Goal: Answer question/provide support

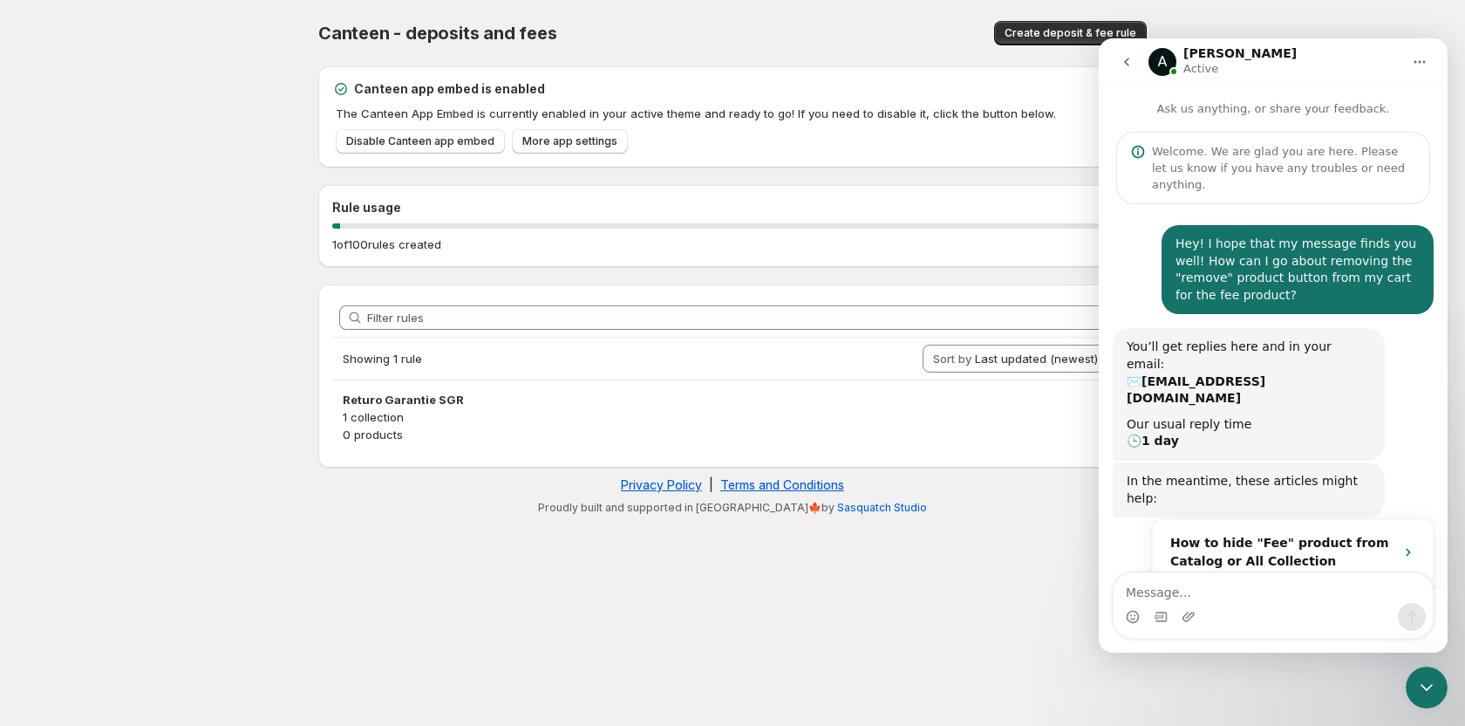
scroll to position [408, 0]
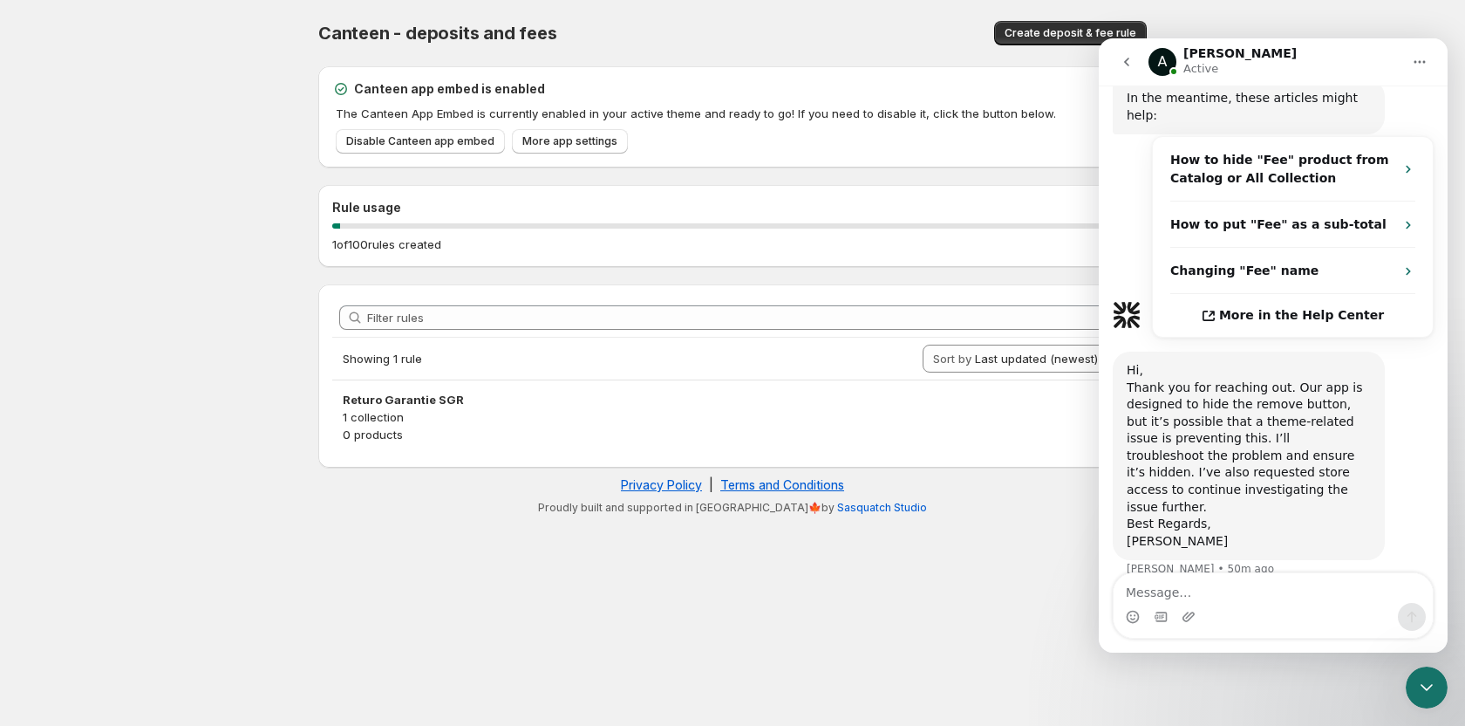
scroll to position [408, 0]
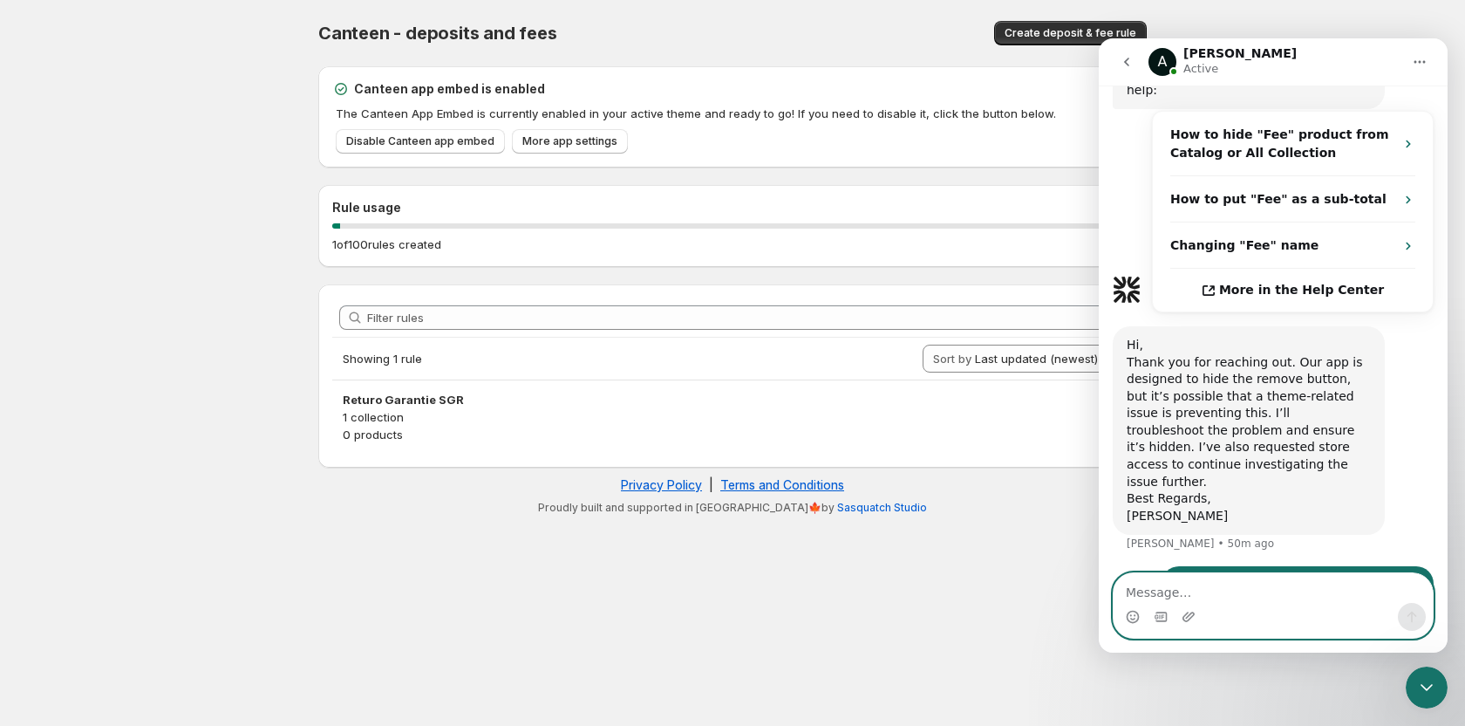
click at [1252, 585] on textarea "Message…" at bounding box center [1273, 588] width 319 height 30
click at [1211, 598] on textarea "Message…" at bounding box center [1273, 588] width 319 height 30
type textarea "Any lucj"
type textarea "Hey! any luck?"
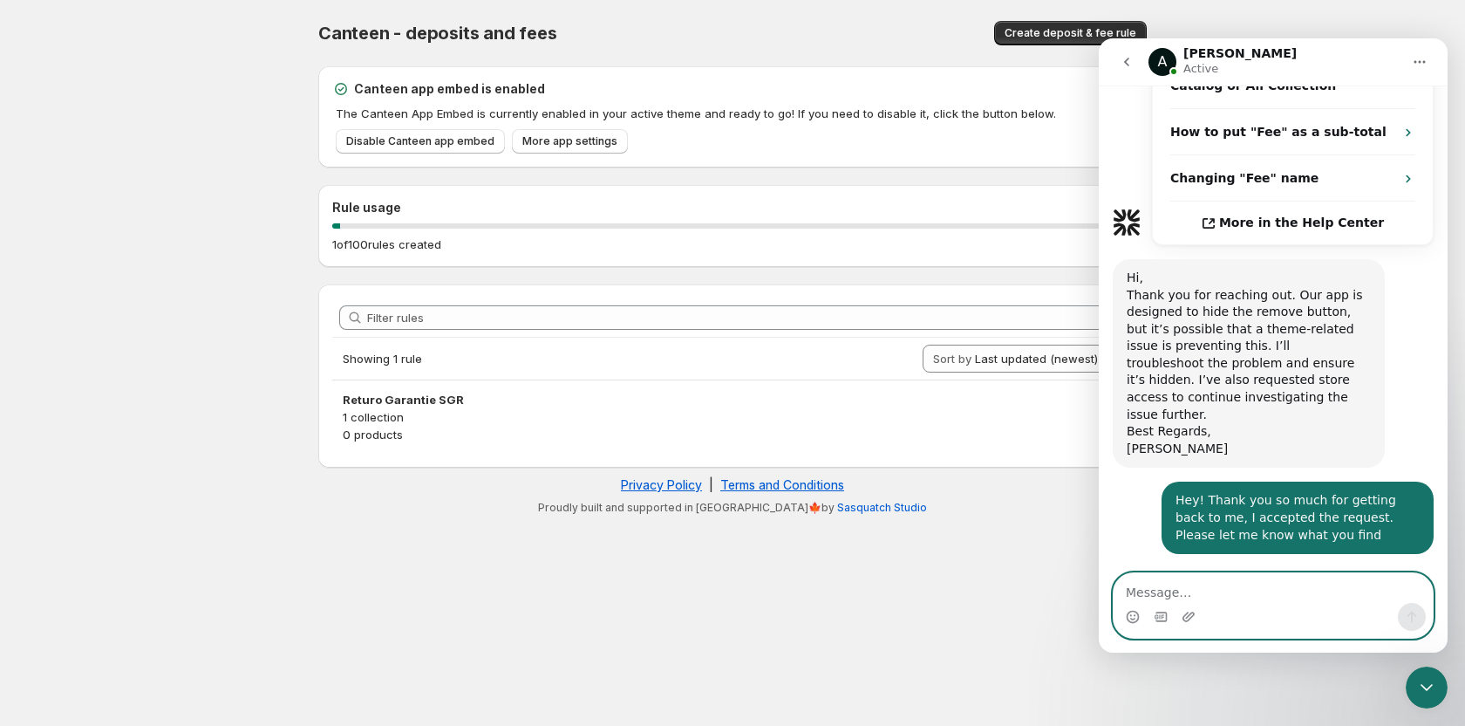
scroll to position [477, 0]
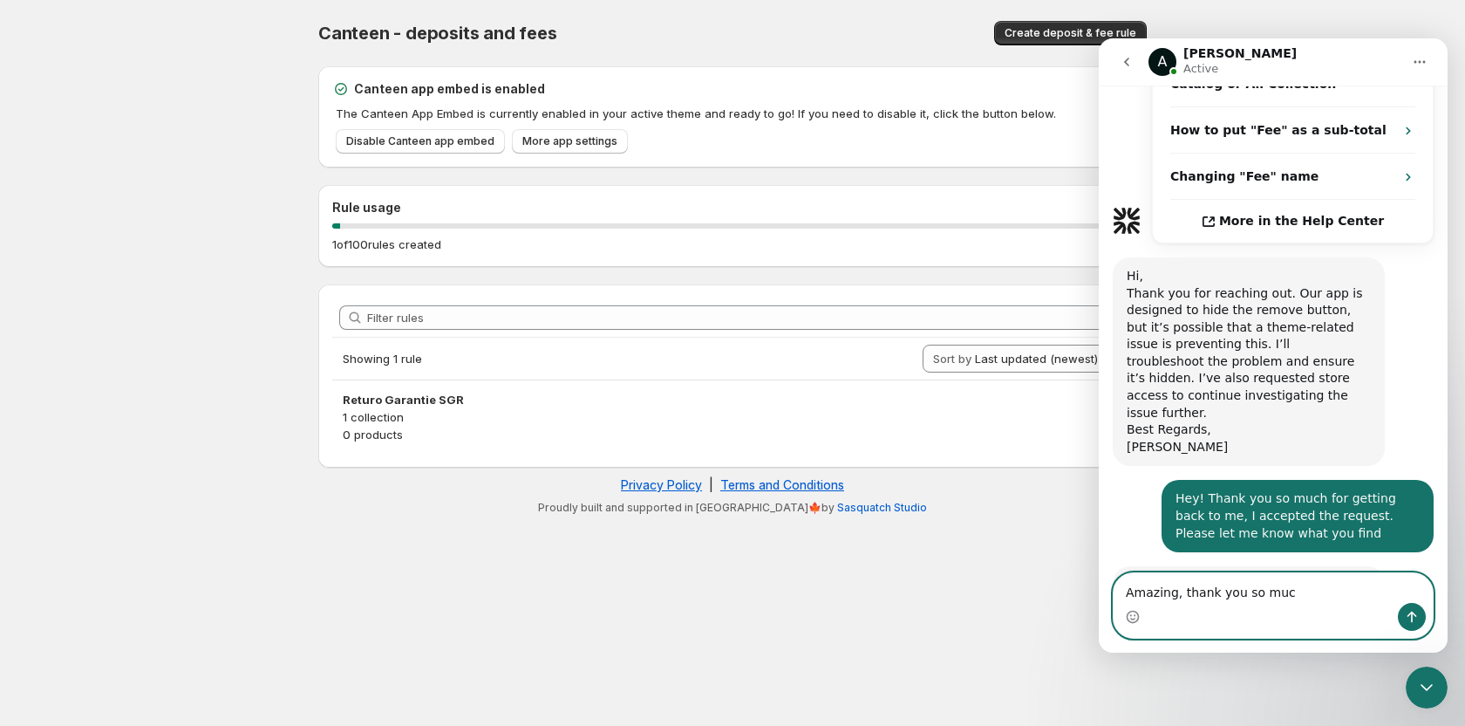
type textarea "Amazing, thank you so much"
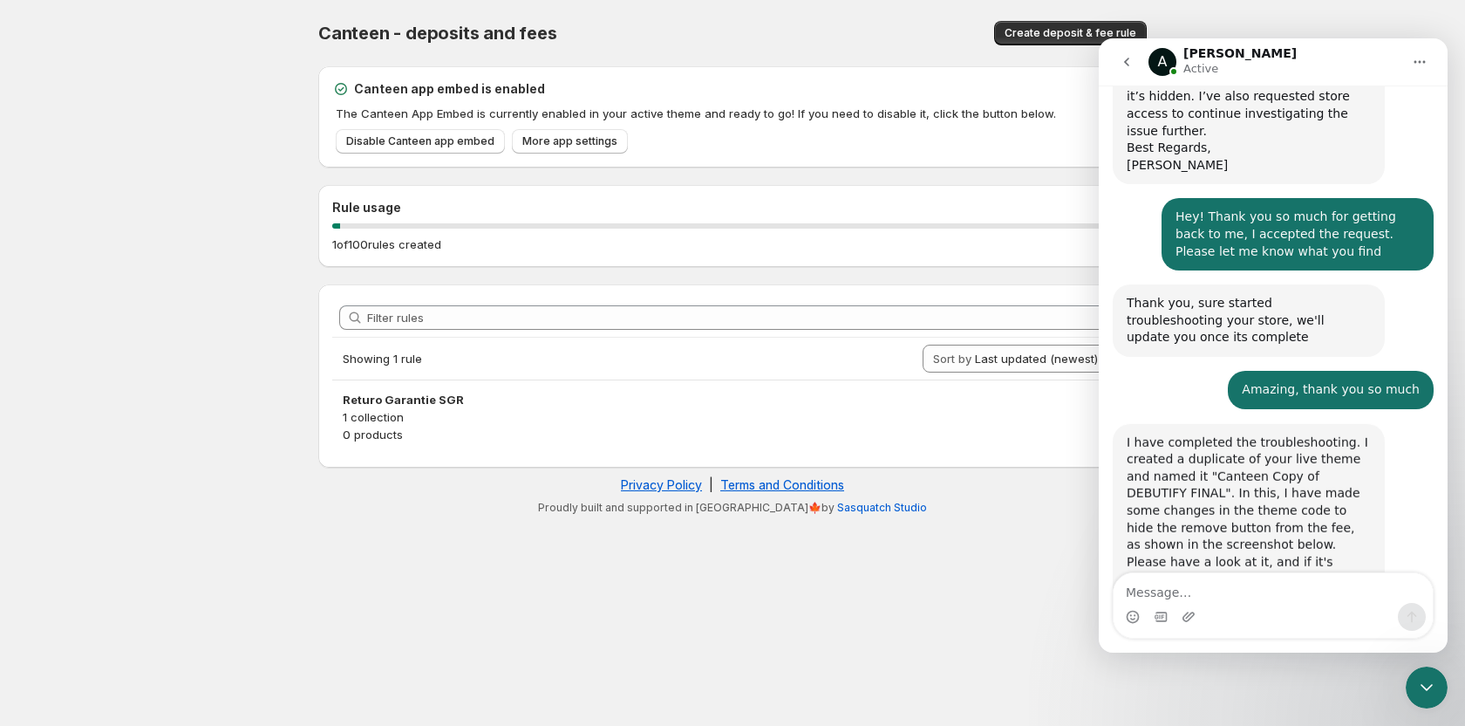
scroll to position [835, 0]
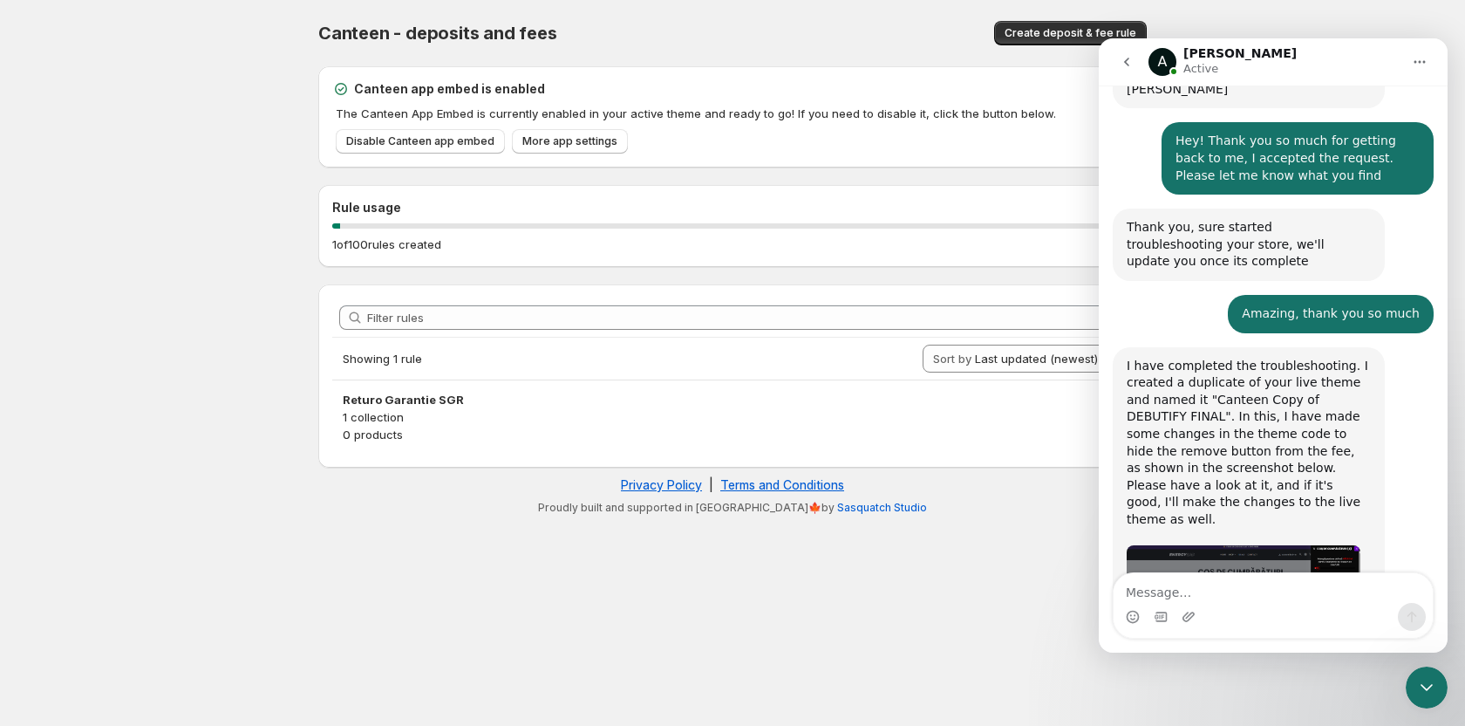
click at [1238, 545] on img "Anupam says…" at bounding box center [1244, 594] width 234 height 99
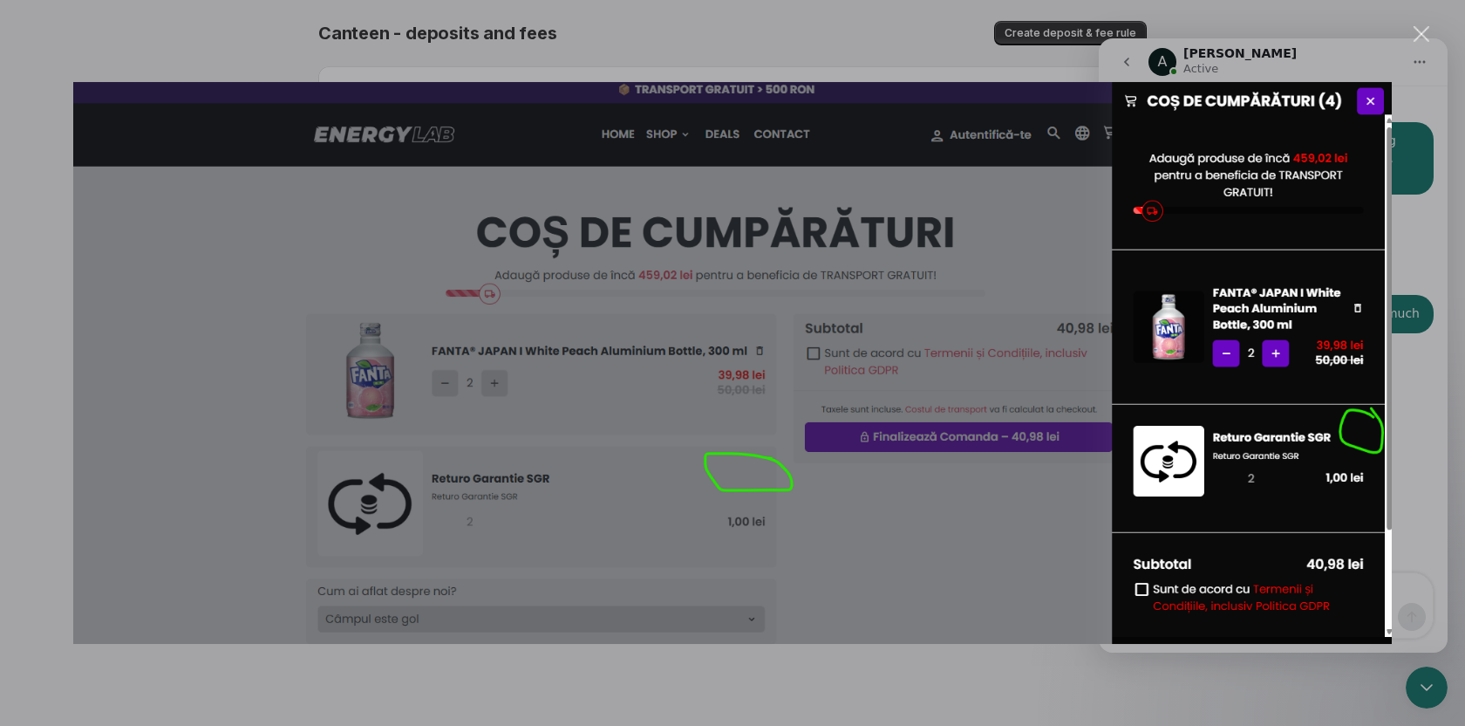
scroll to position [0, 0]
click at [1433, 428] on div "Intercom messenger" at bounding box center [732, 363] width 1465 height 726
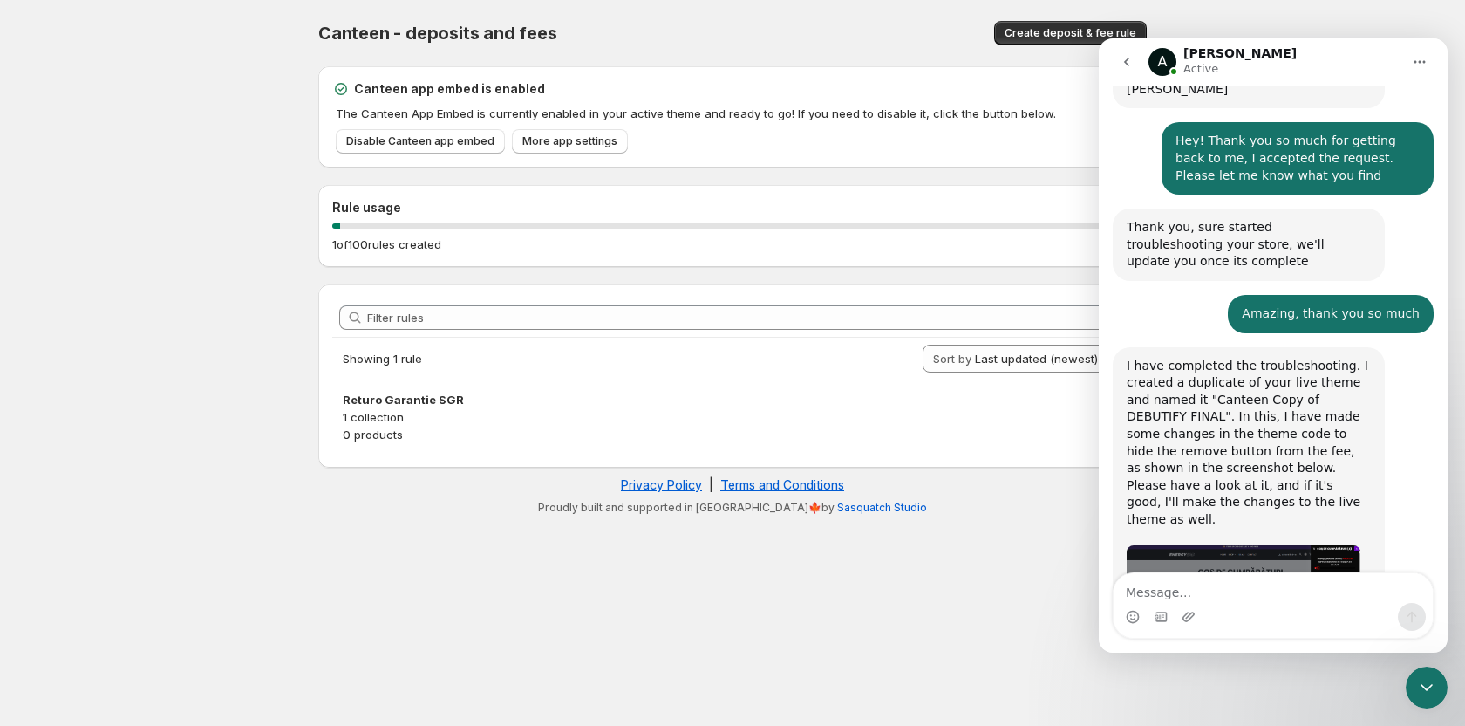
click at [1279, 545] on img "Anupam says…" at bounding box center [1244, 594] width 234 height 99
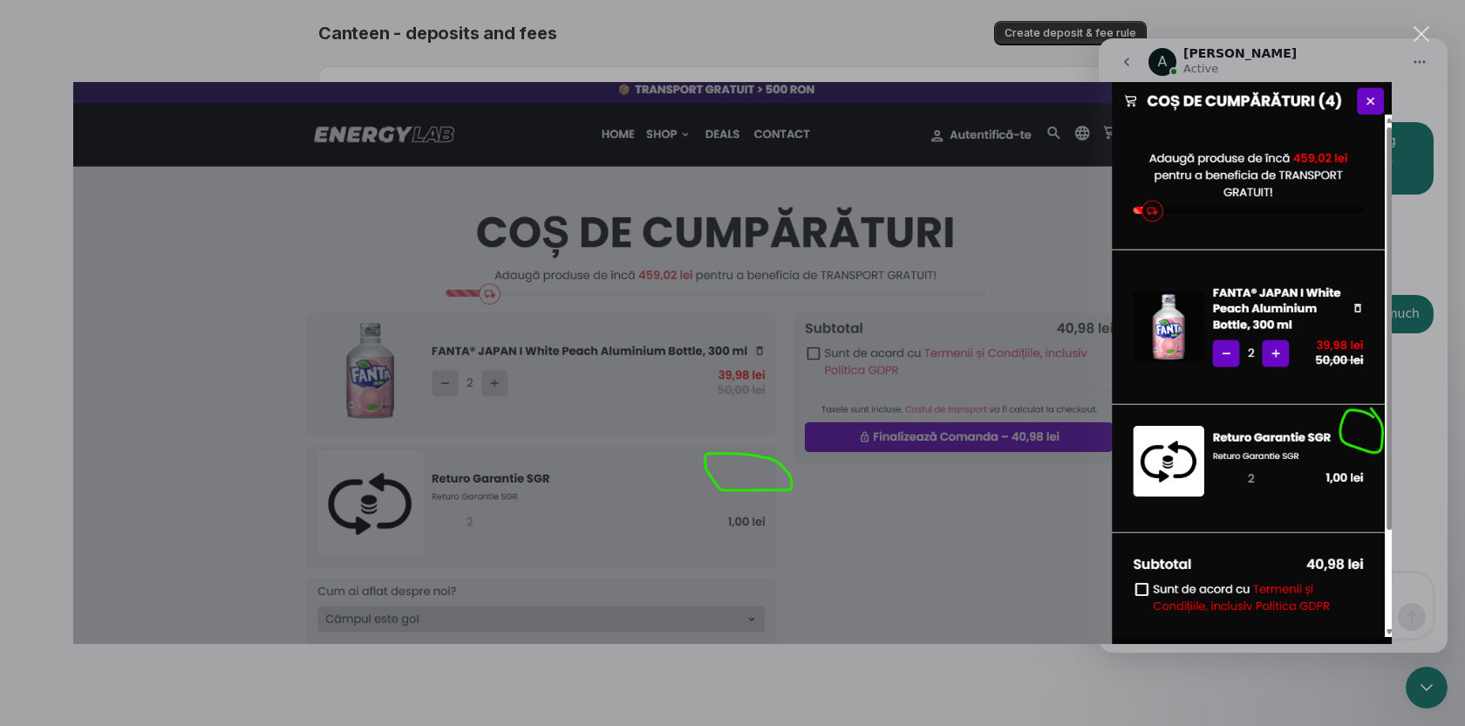
click at [1450, 362] on div "Intercom messenger" at bounding box center [732, 363] width 1465 height 726
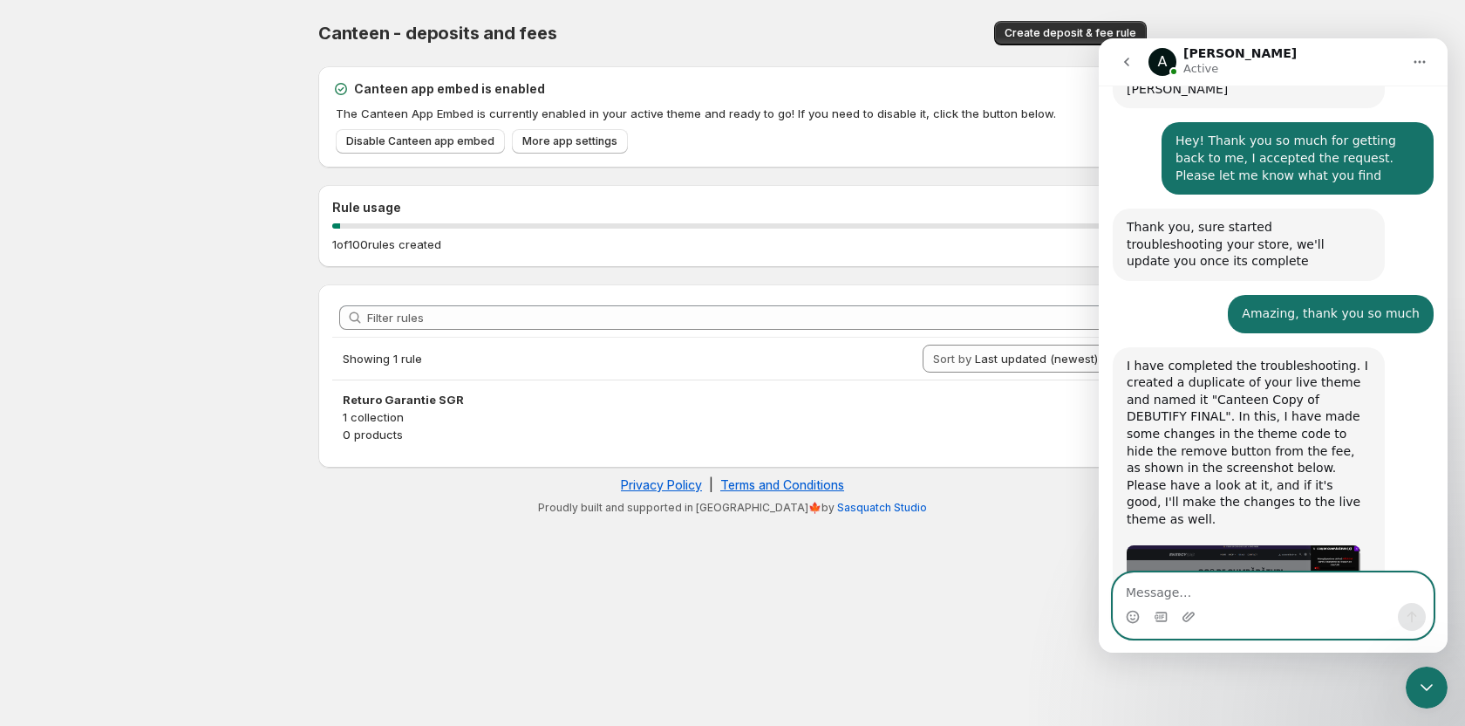
click at [1232, 588] on textarea "Message…" at bounding box center [1273, 588] width 319 height 30
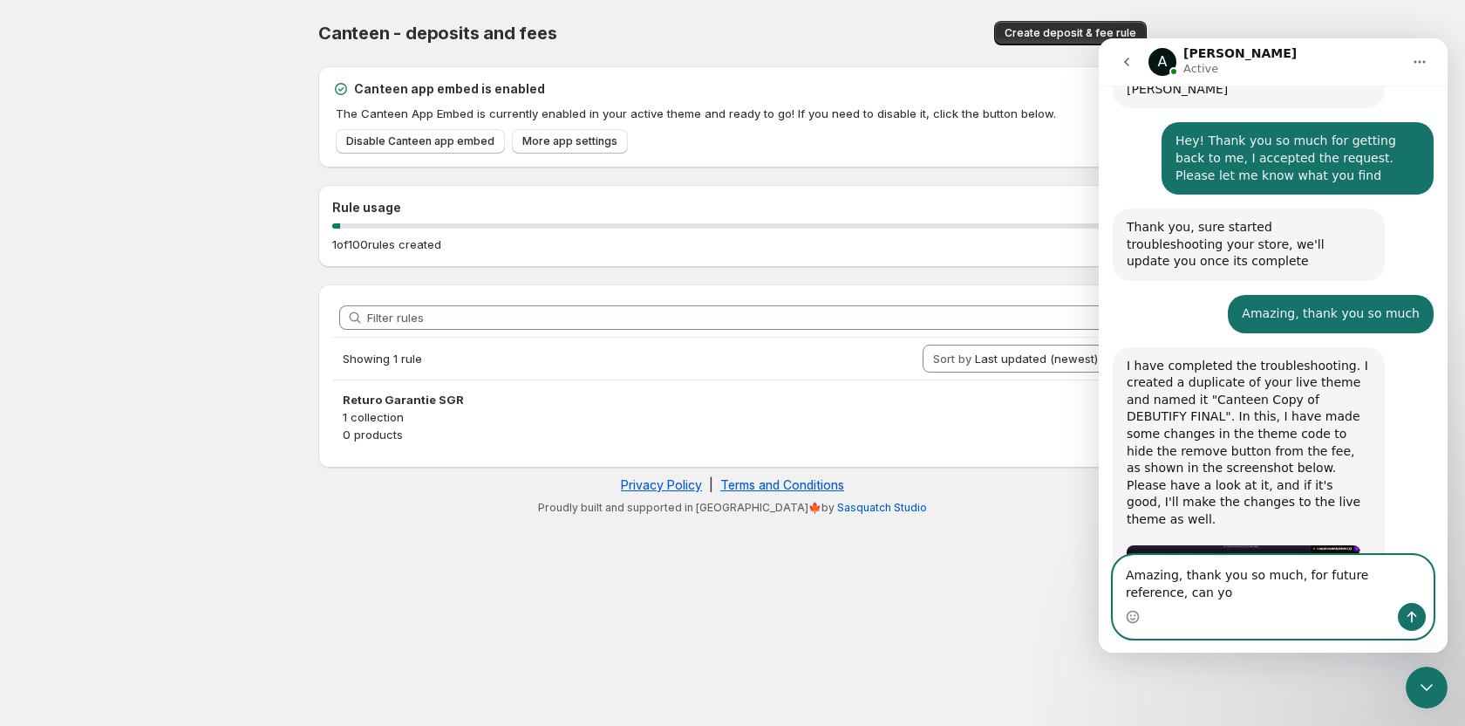
scroll to position [852, 0]
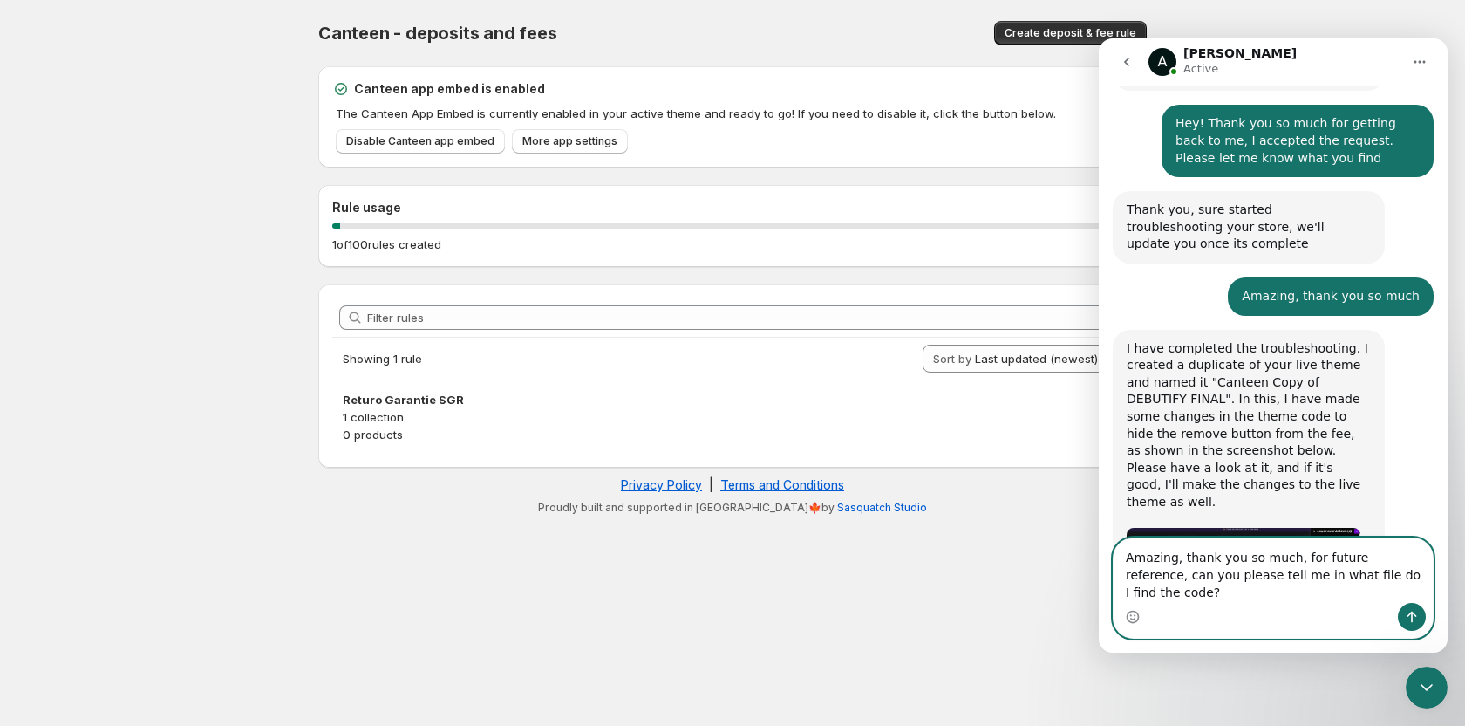
click at [1285, 579] on textarea "Amazing, thank you so much, for future reference, can you please tell me in wha…" at bounding box center [1273, 570] width 319 height 65
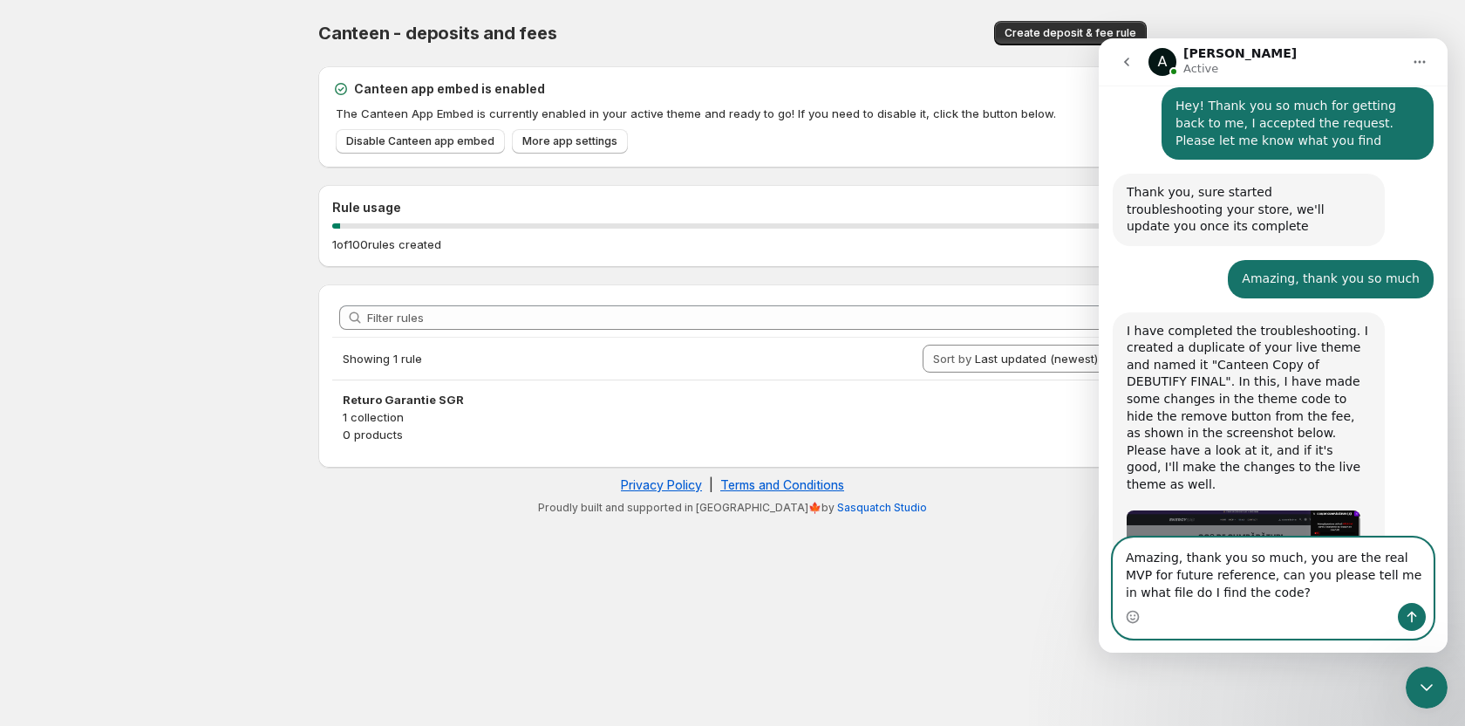
type textarea "Amazing, thank you so much, you are the real MVP. for future reference, can you…"
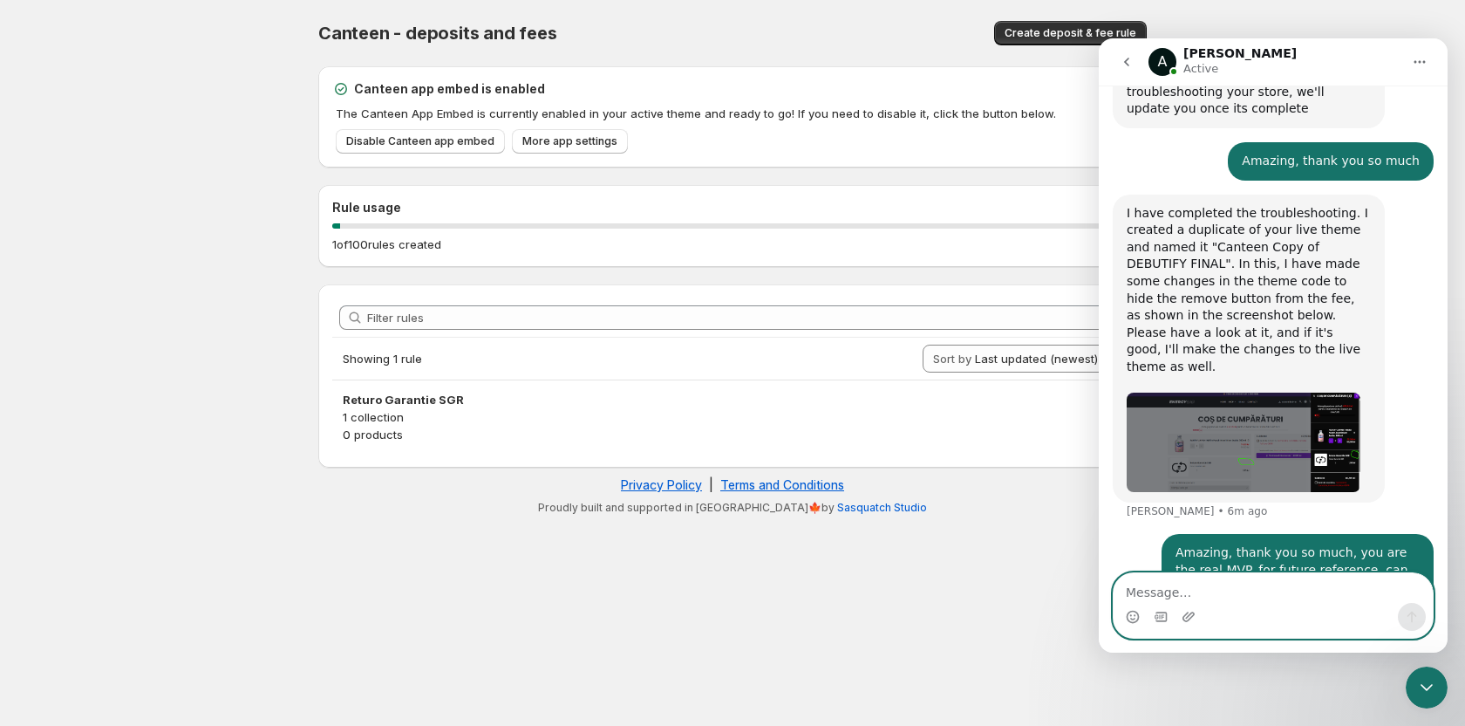
scroll to position [920, 0]
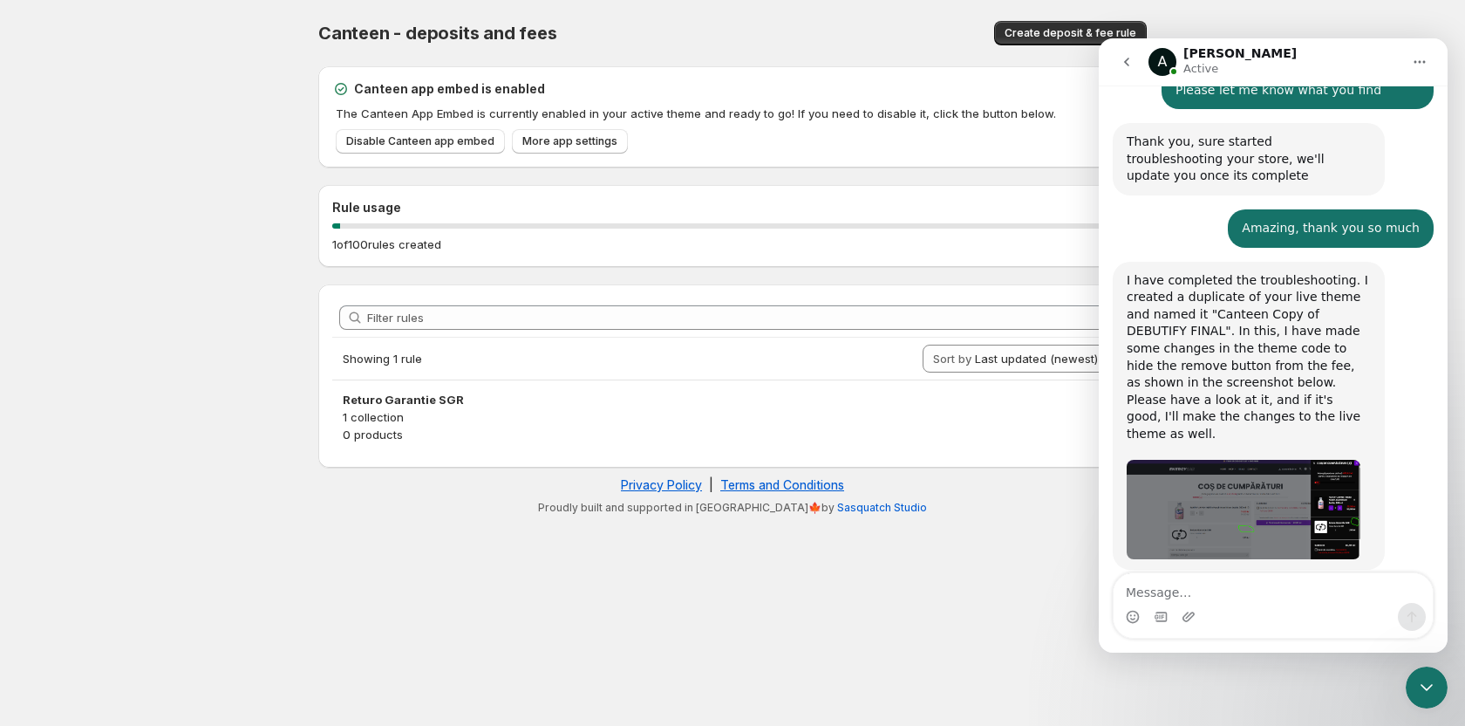
click at [1256, 460] on img "Anupam says…" at bounding box center [1244, 509] width 234 height 99
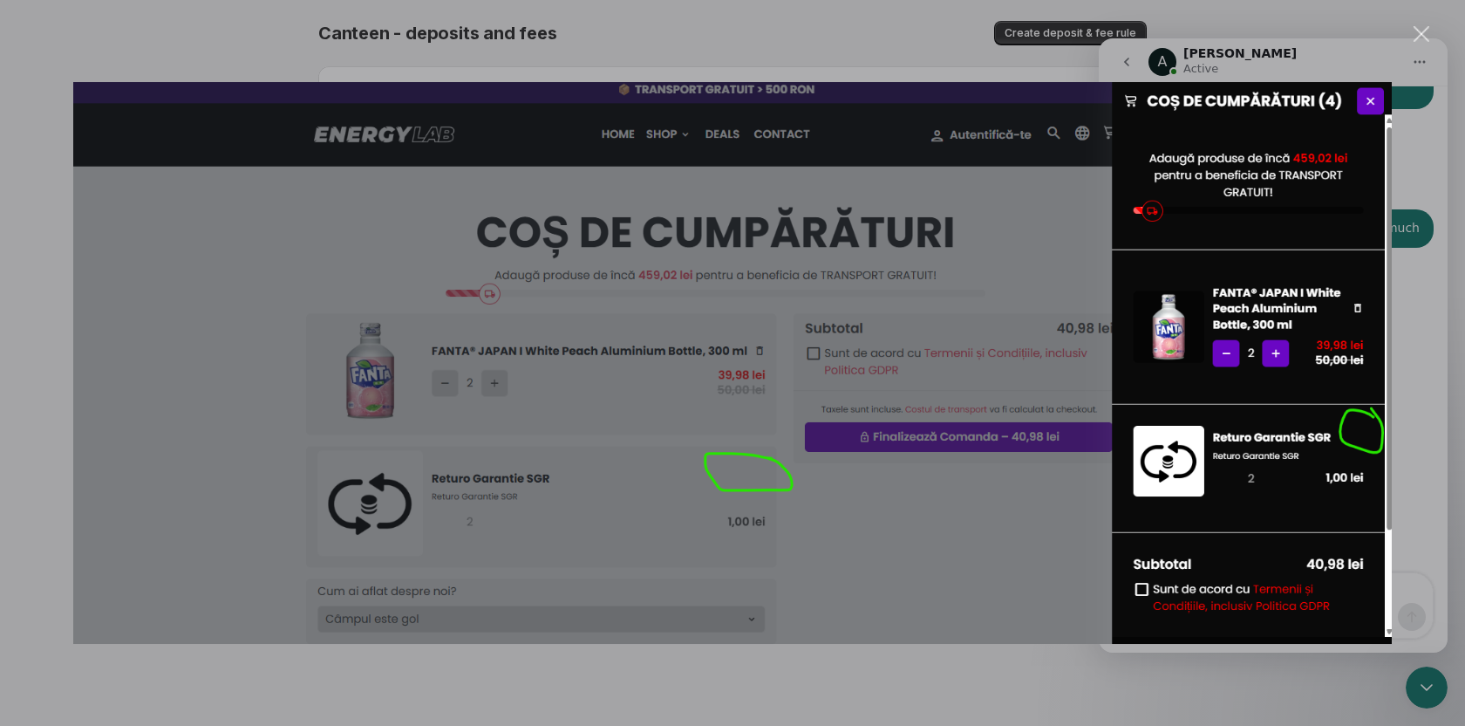
click at [1442, 323] on div "Intercom messenger" at bounding box center [732, 363] width 1465 height 726
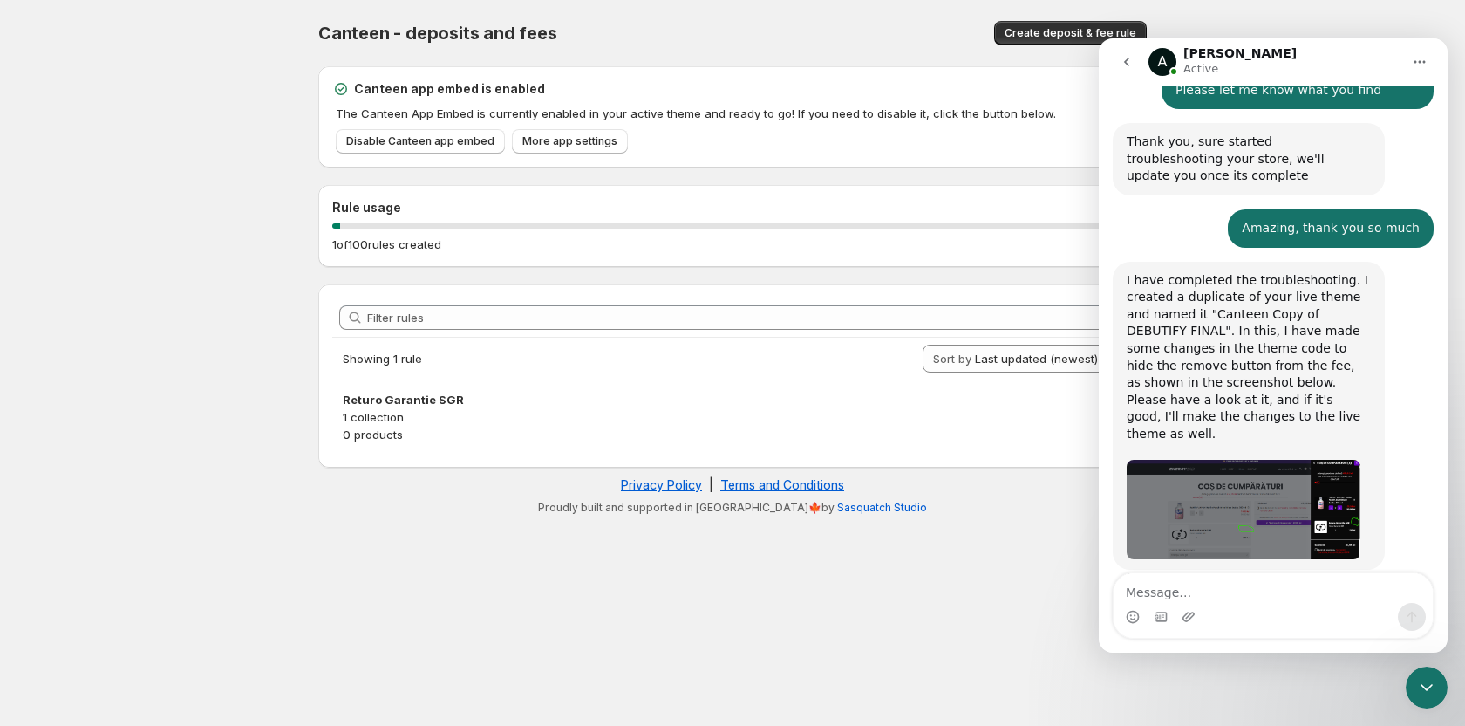
scroll to position [987, 0]
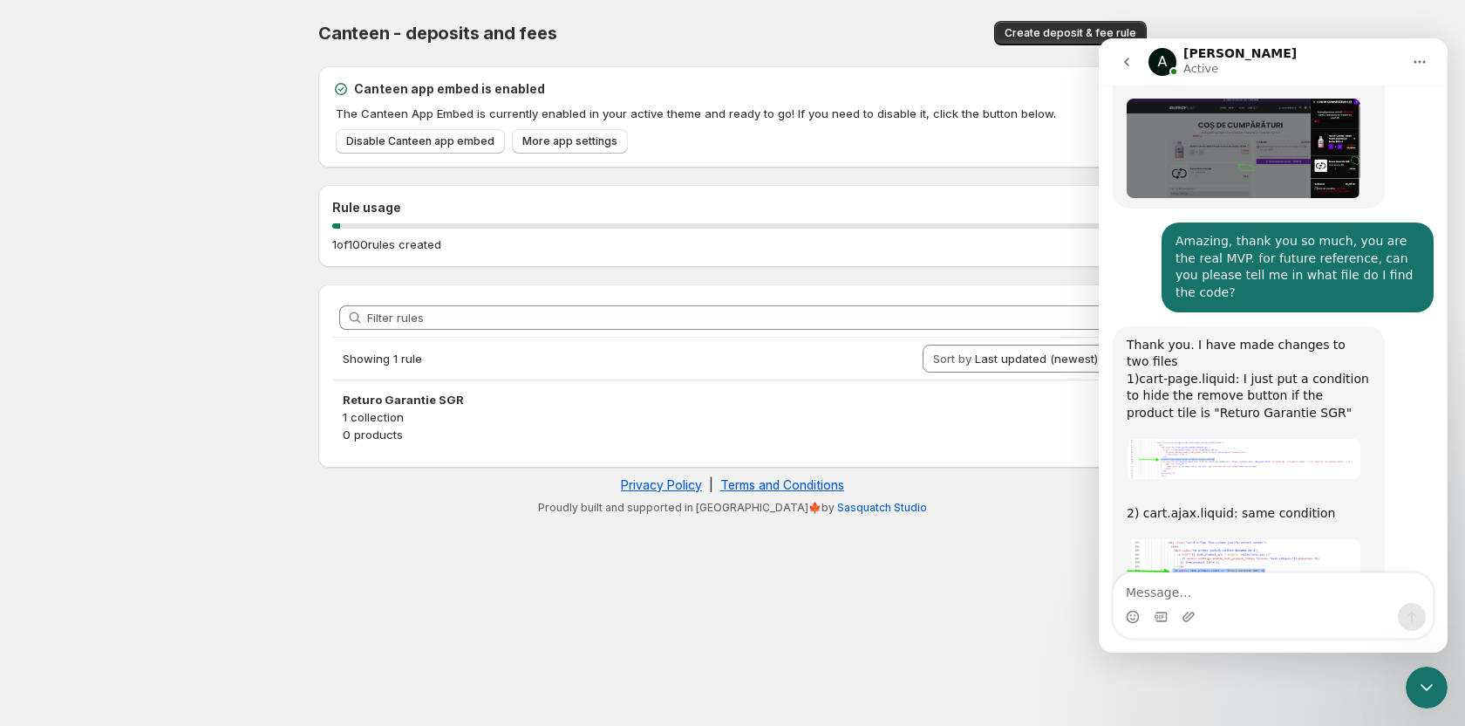
scroll to position [1286, 0]
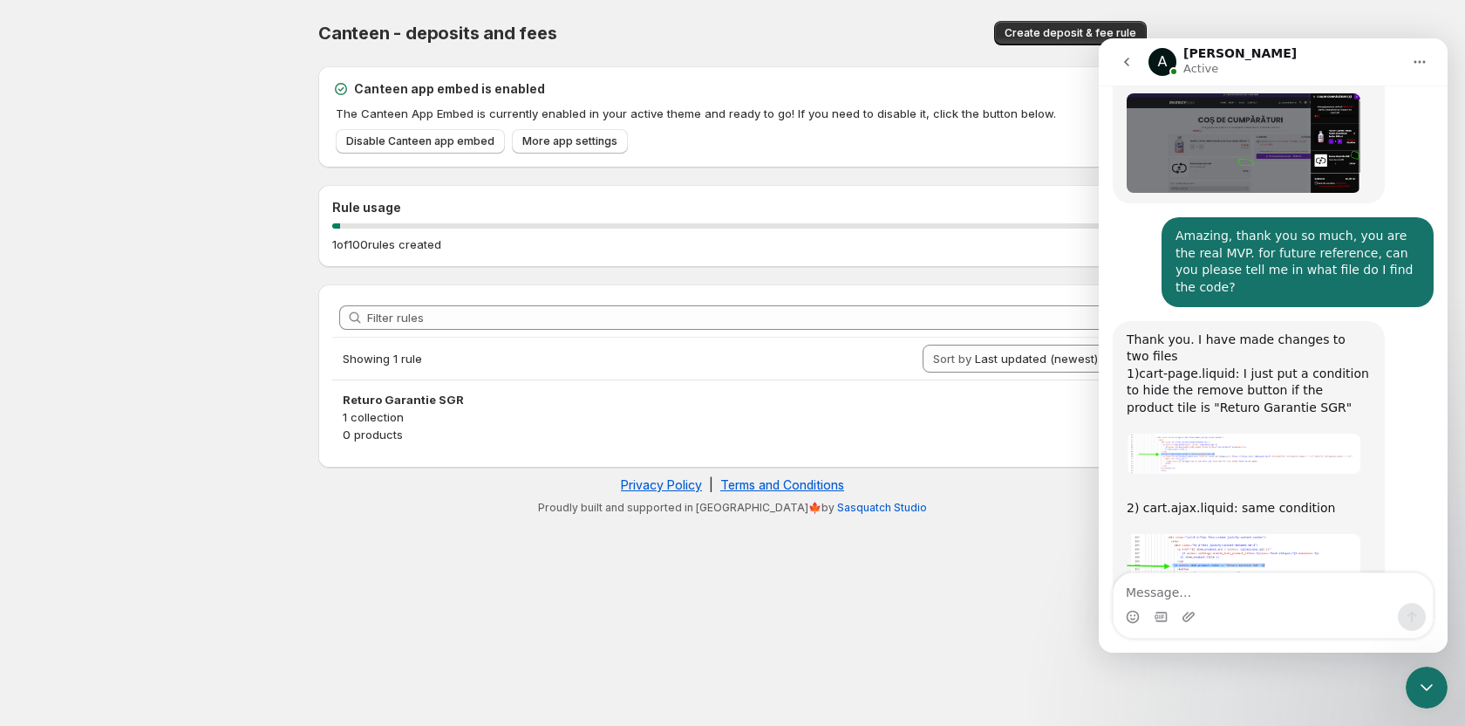
click at [1246, 534] on img "Anupam says…" at bounding box center [1244, 578] width 234 height 89
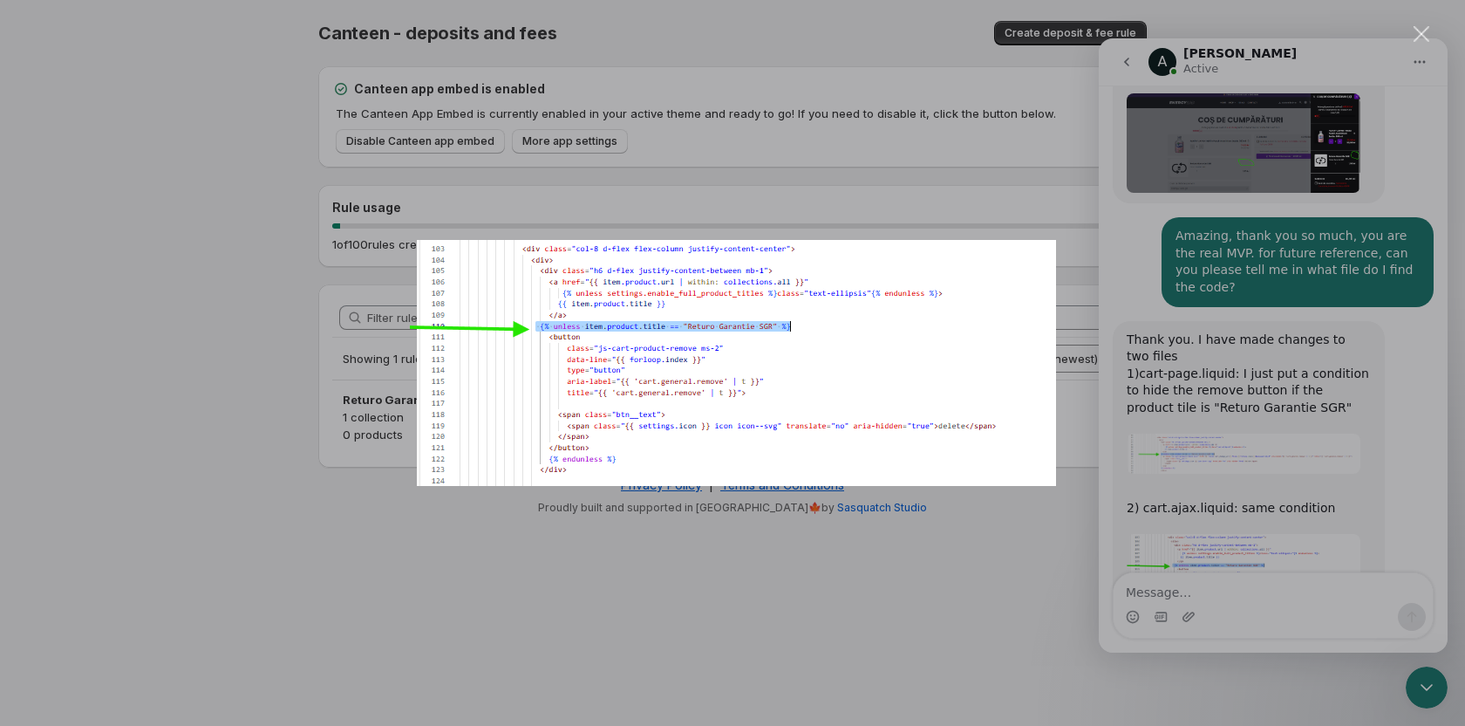
click at [660, 356] on img "Close" at bounding box center [732, 363] width 647 height 246
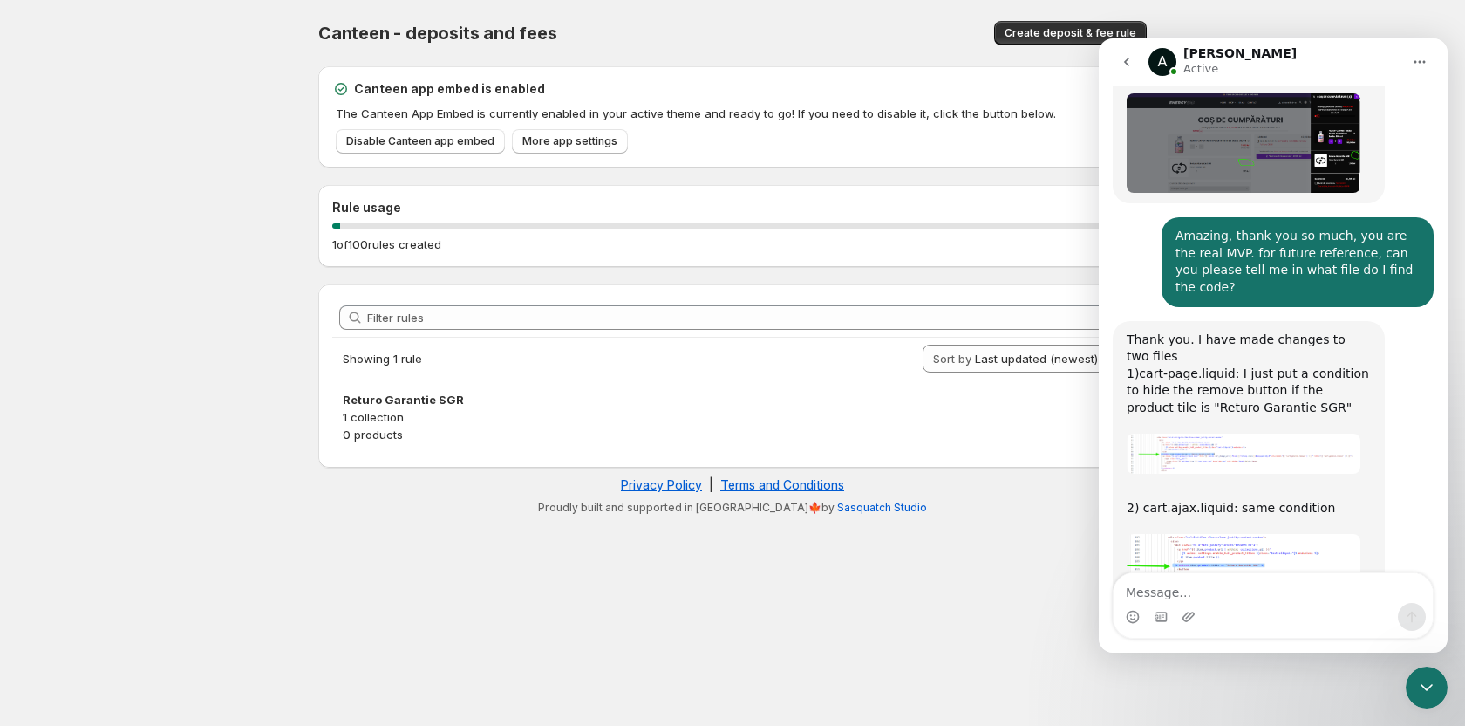
click at [1213, 534] on img "Anupam says…" at bounding box center [1244, 578] width 234 height 89
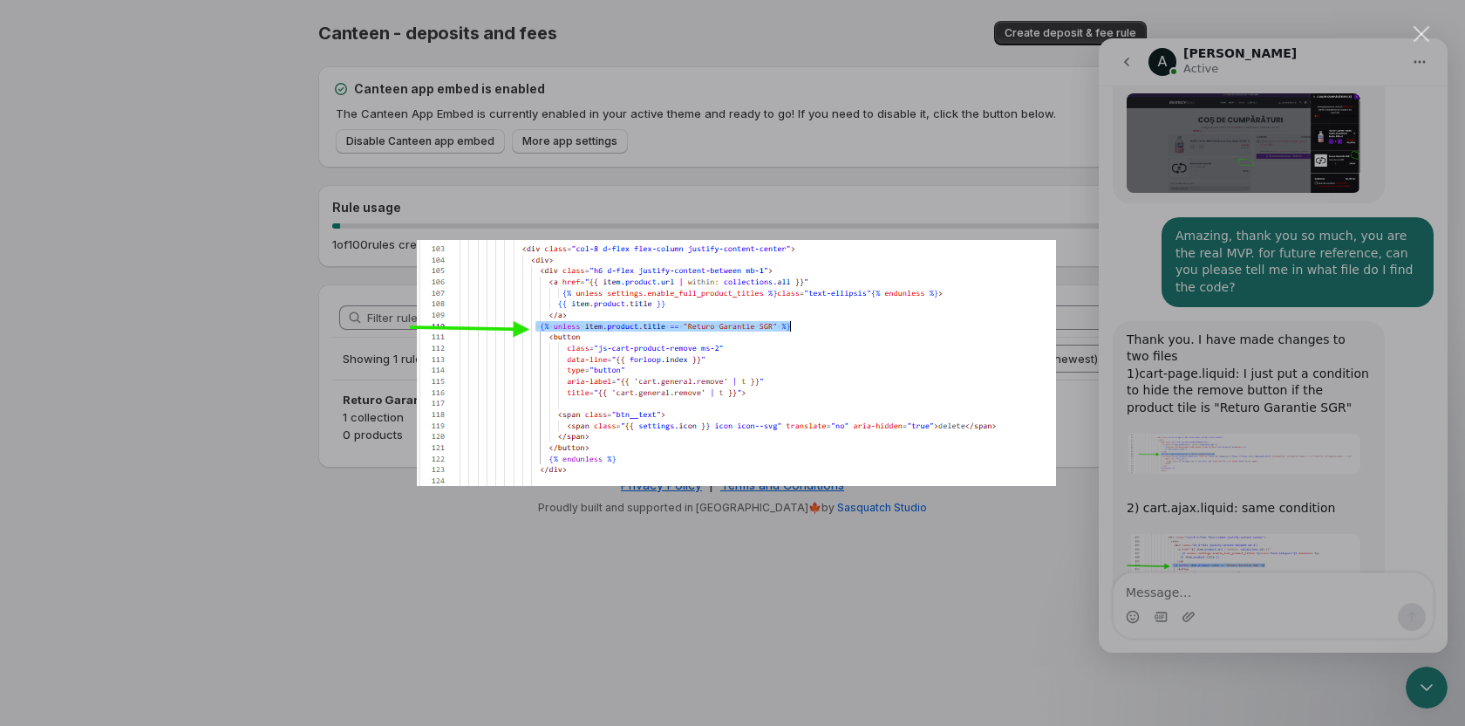
click at [1275, 448] on div "Intercom messenger" at bounding box center [732, 363] width 1465 height 726
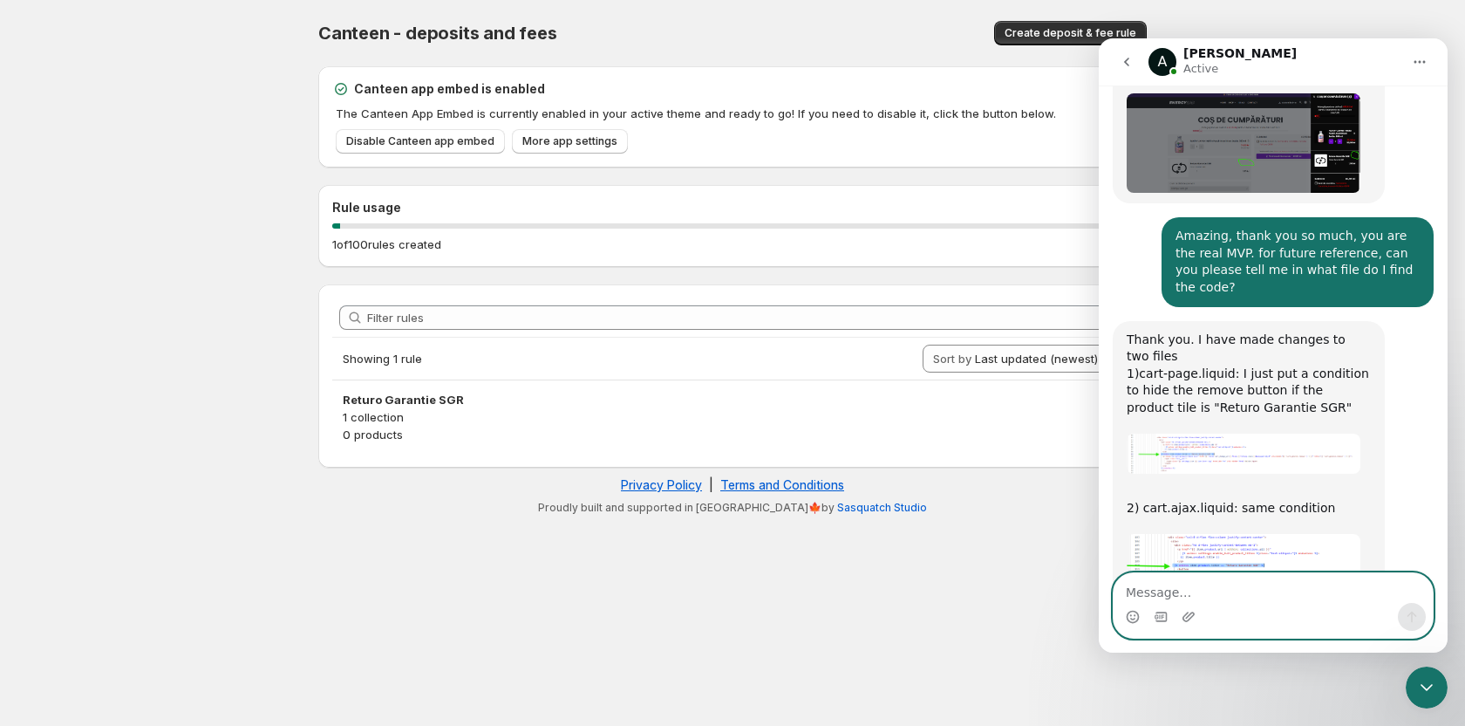
click at [1224, 576] on textarea "Message…" at bounding box center [1273, 588] width 319 height 30
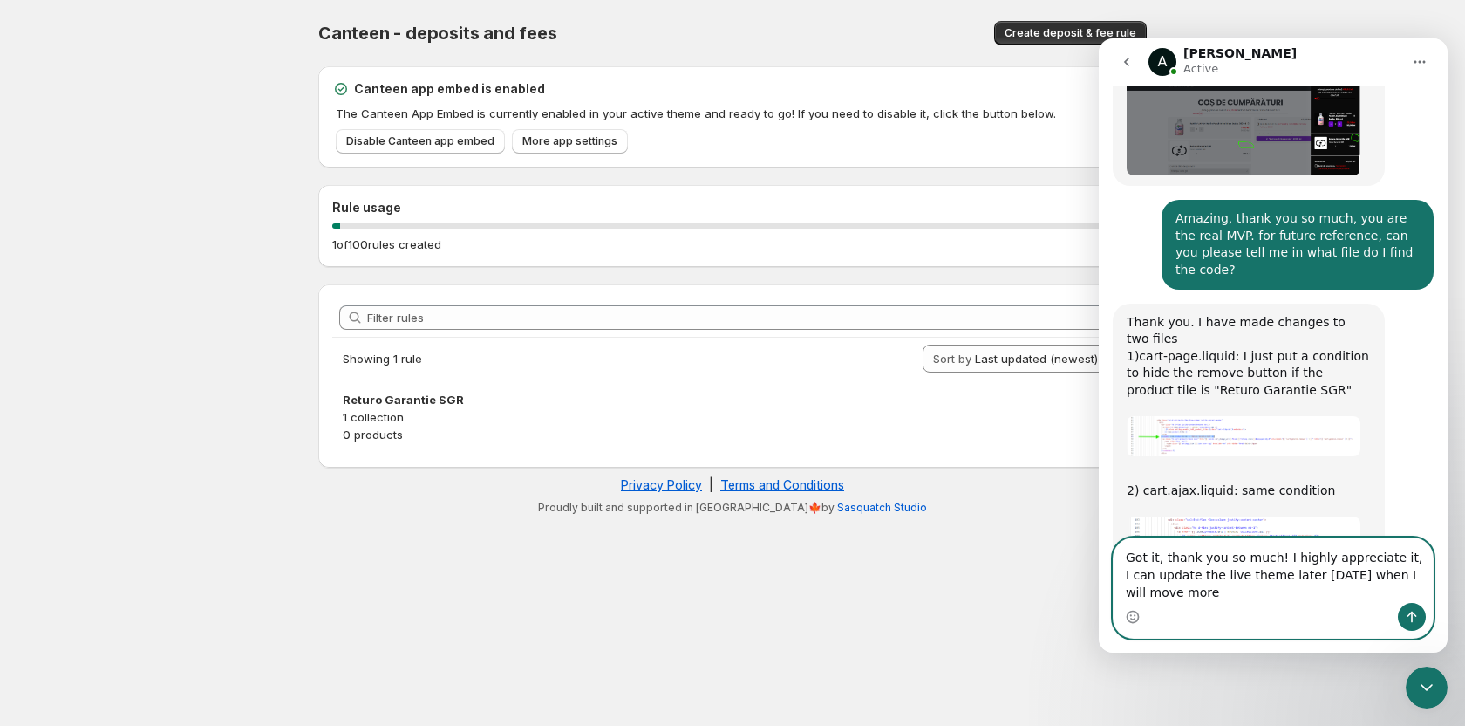
scroll to position [1321, 0]
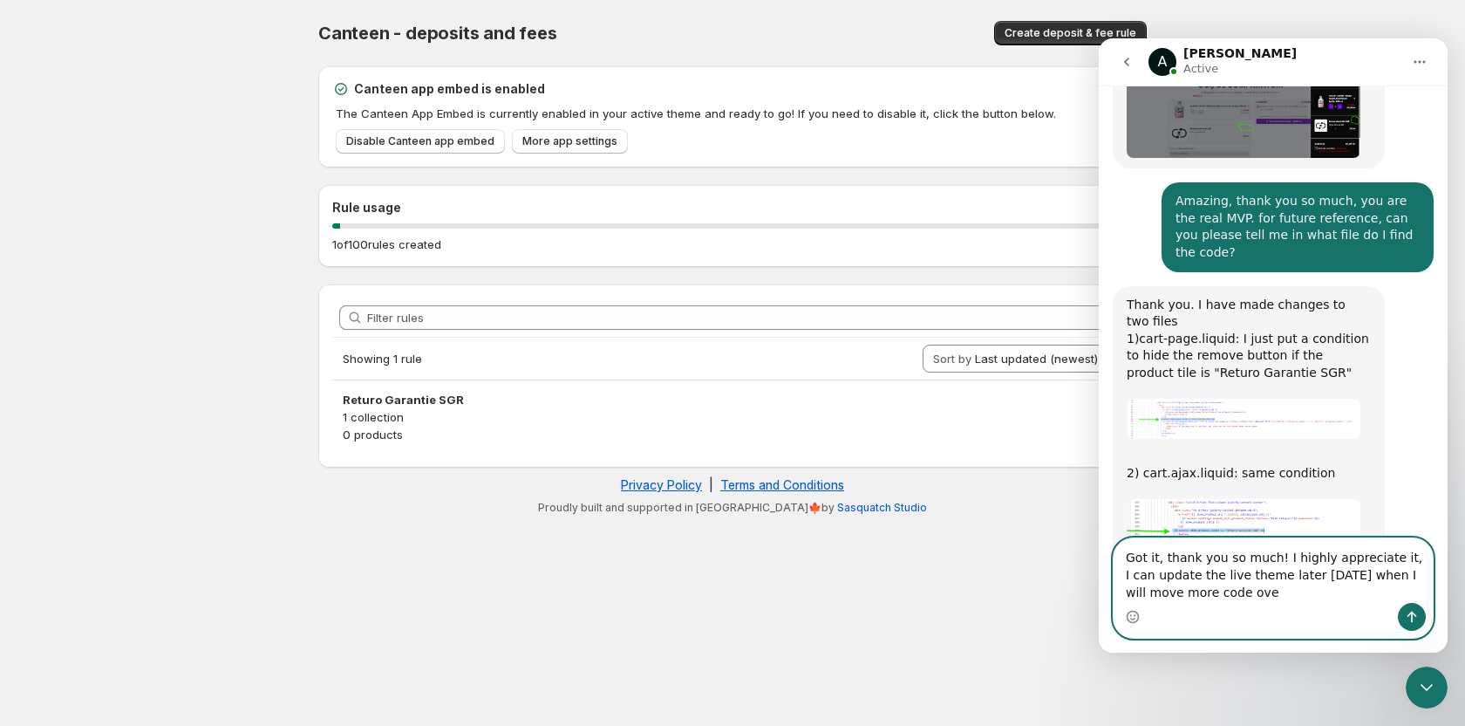
type textarea "Got it, thank you so much! I highly appreciate it, I can update the live theme …"
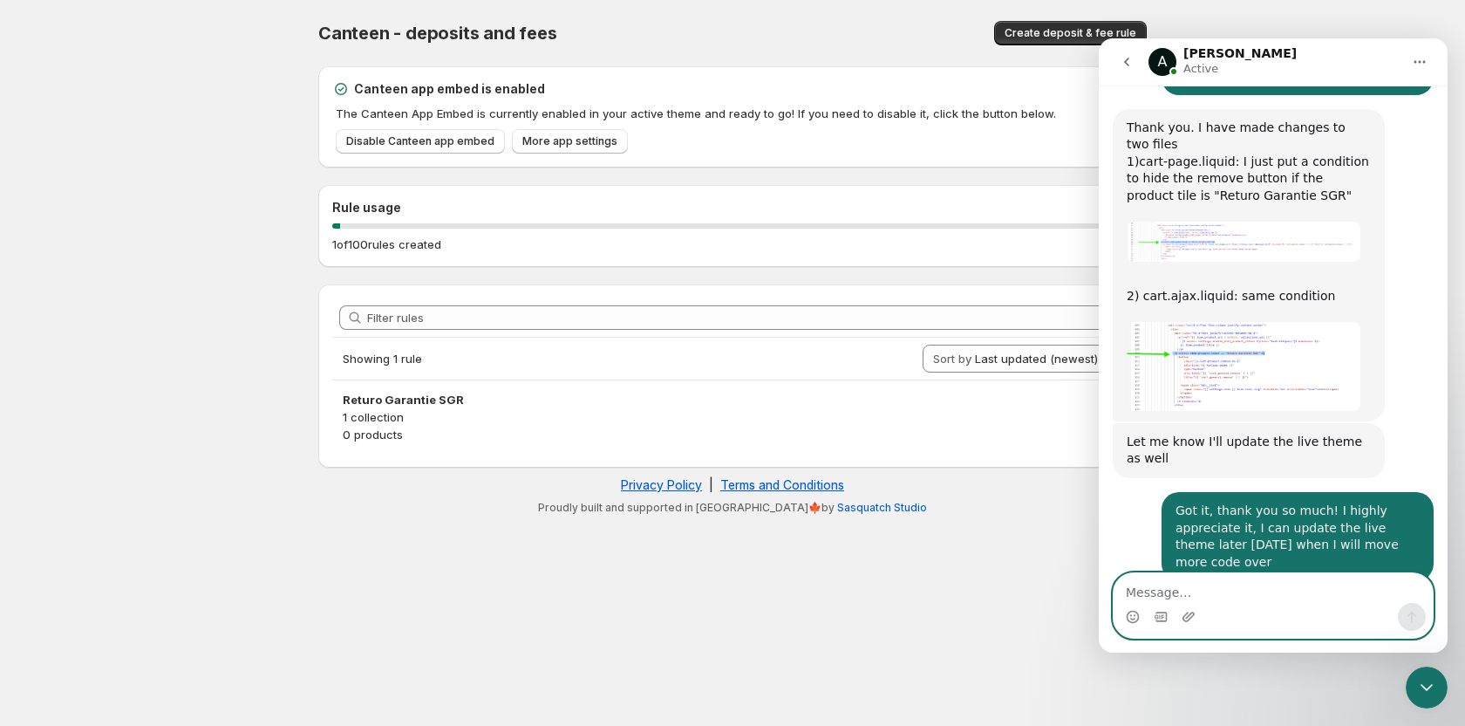
scroll to position [1595, 0]
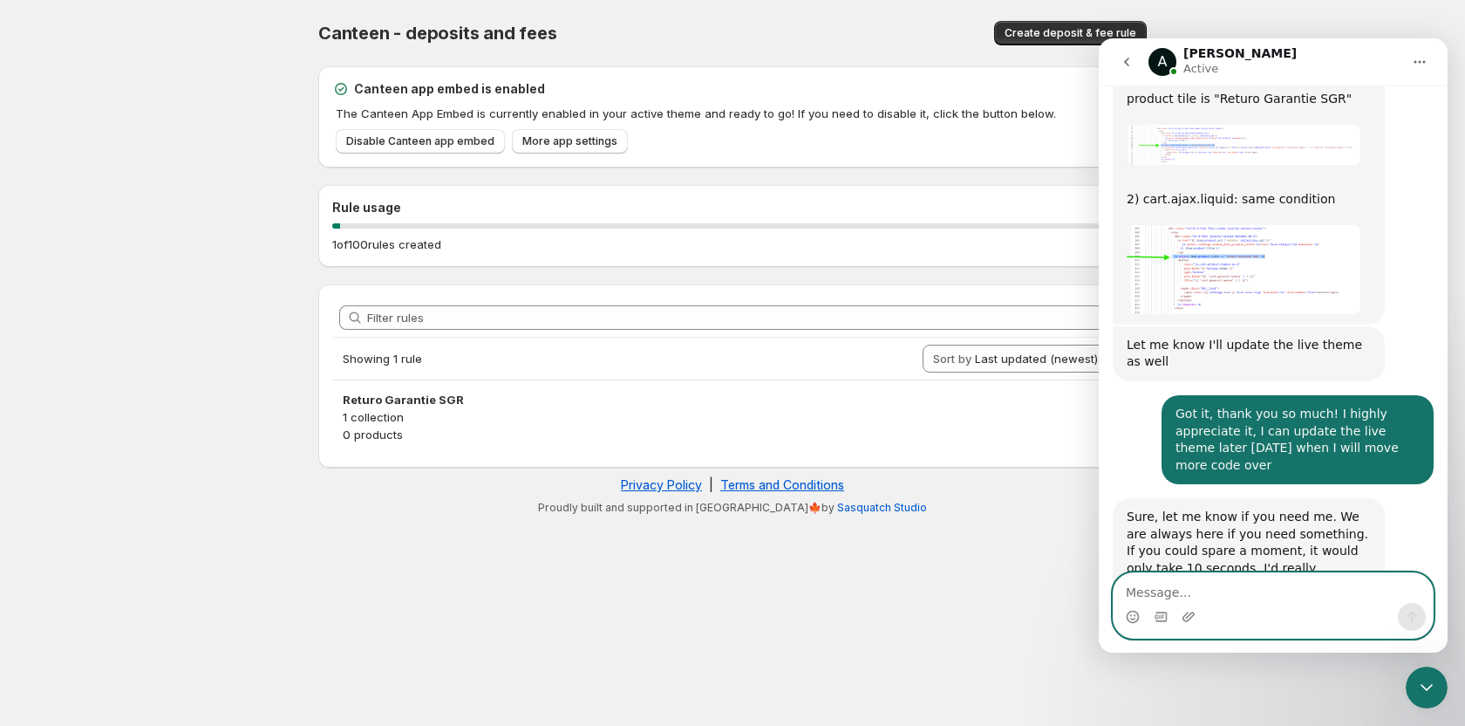
click at [1306, 598] on textarea "Message…" at bounding box center [1273, 588] width 319 height 30
type textarea "Thank you once again, I will do it just now"
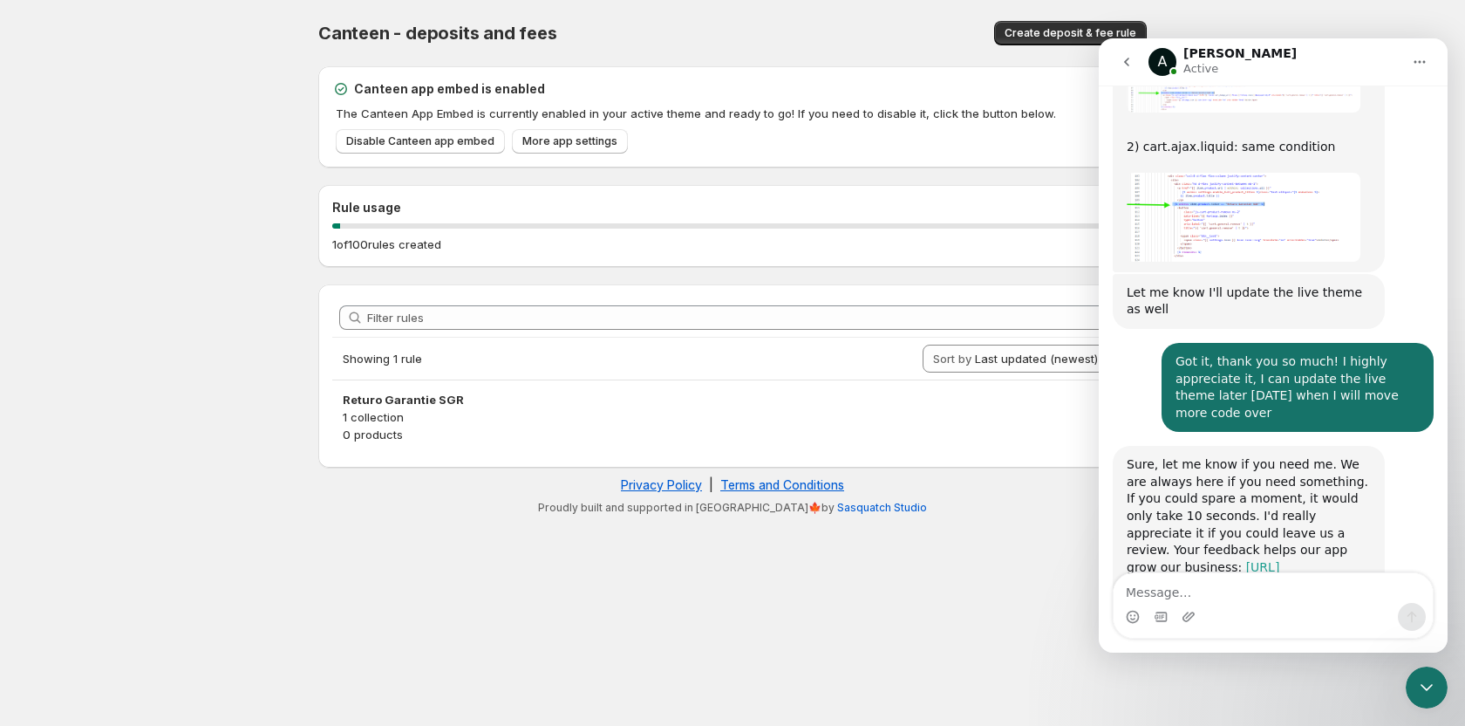
click at [1186, 560] on link "[URL][DOMAIN_NAME]" at bounding box center [1203, 575] width 153 height 31
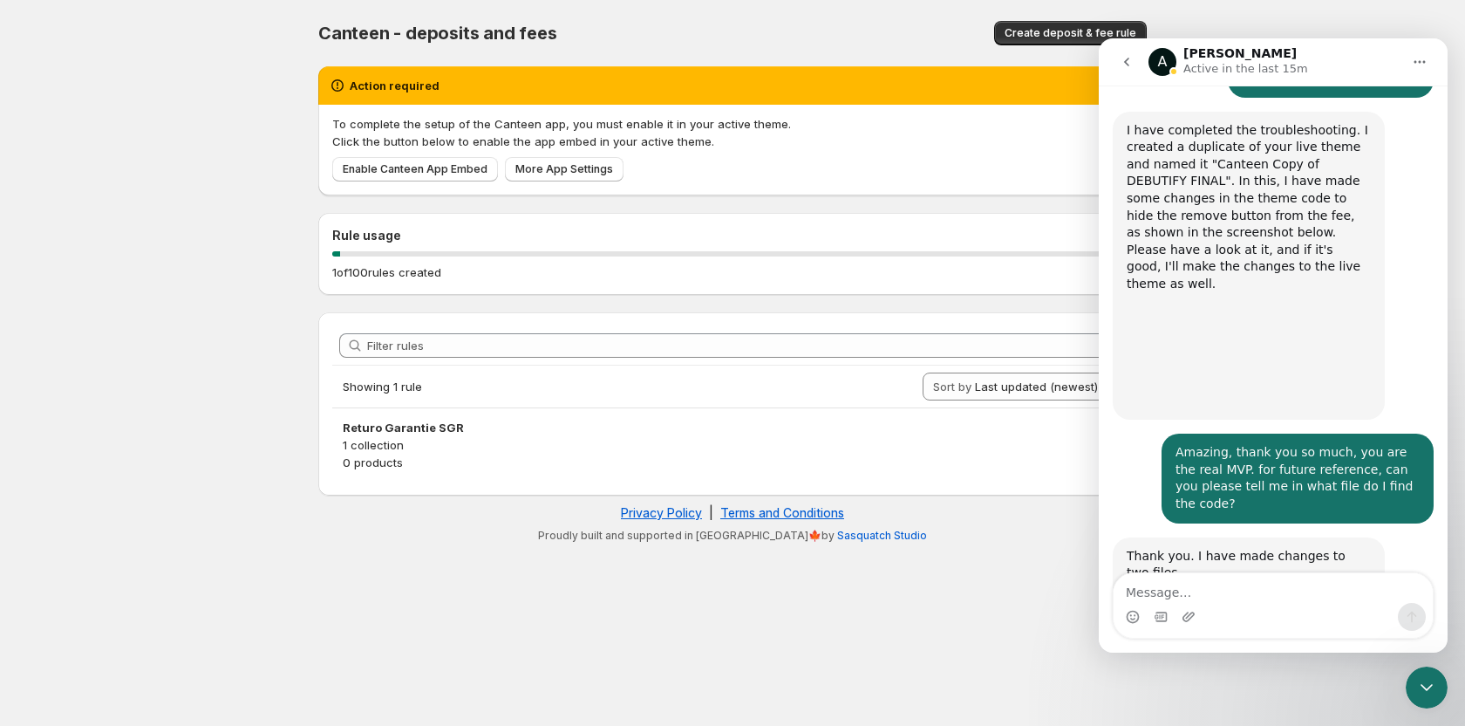
click at [637, 274] on div "1 of 100 rules created" at bounding box center [732, 271] width 801 height 17
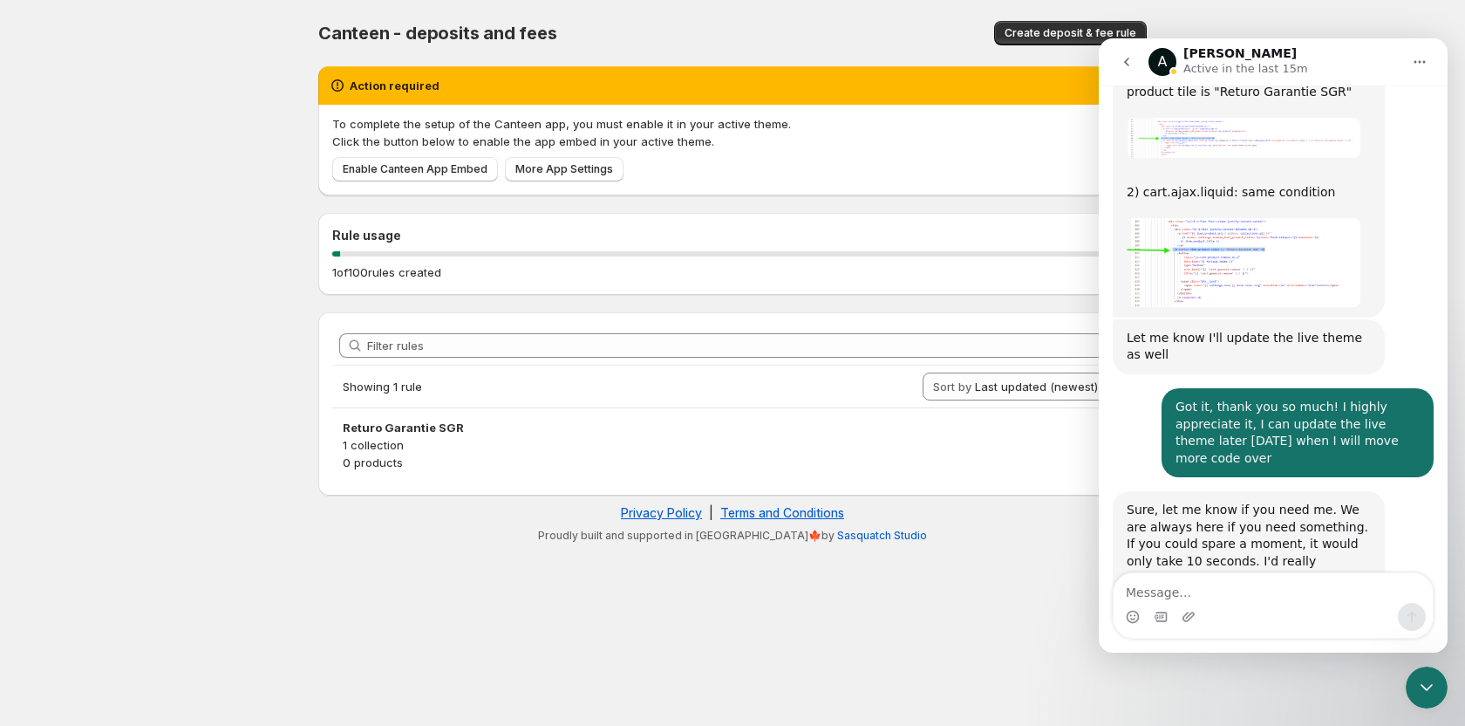
scroll to position [1700, 0]
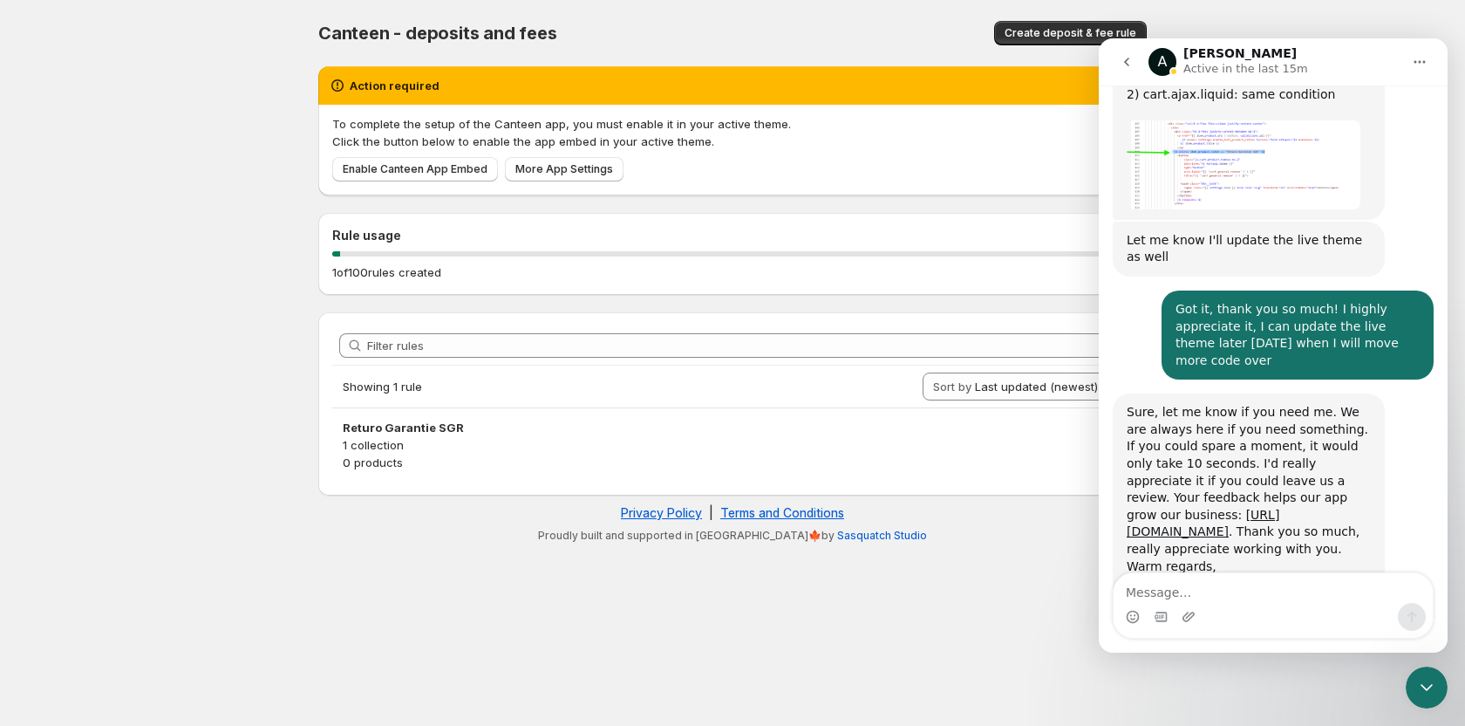
click at [1428, 60] on button "Home" at bounding box center [1419, 61] width 33 height 33
click at [1130, 58] on icon "go back" at bounding box center [1127, 62] width 14 height 14
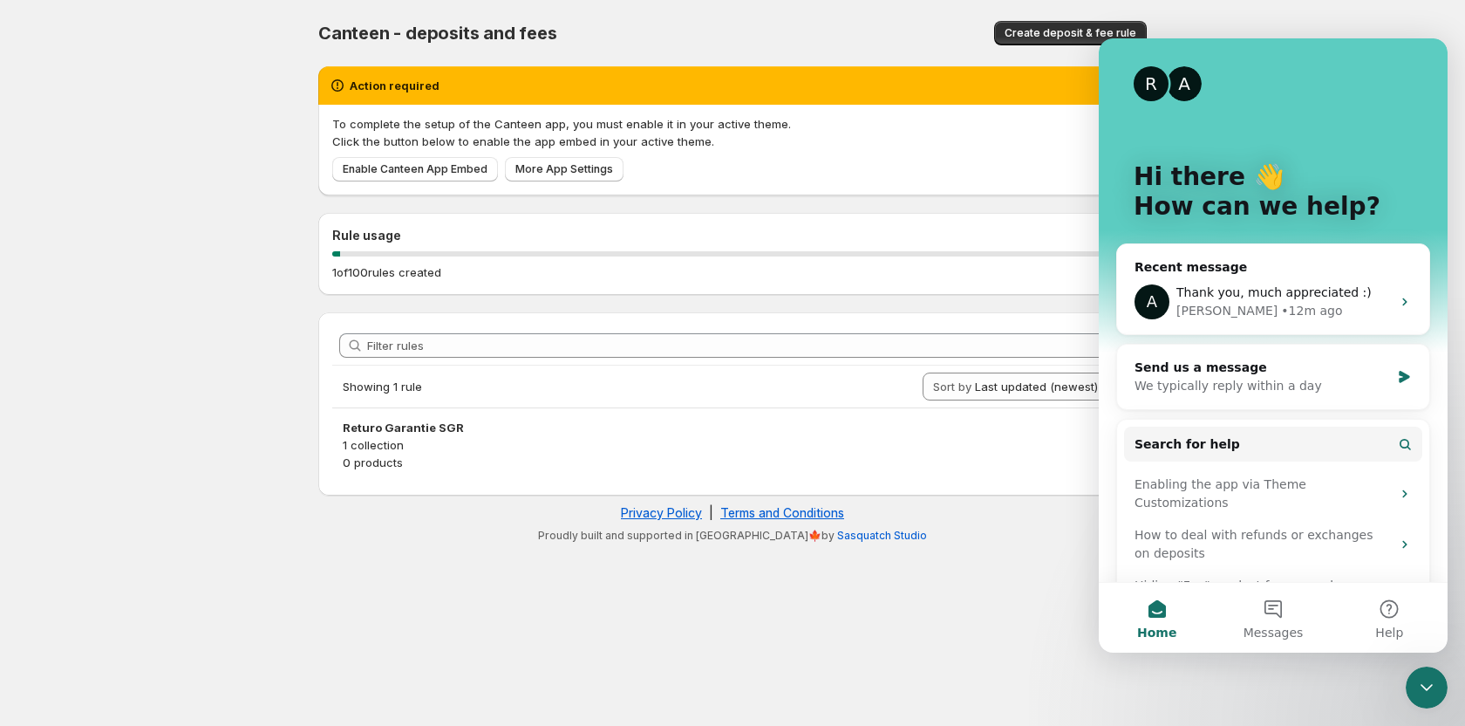
scroll to position [0, 0]
click at [1432, 678] on icon "Close Intercom Messenger" at bounding box center [1426, 687] width 21 height 21
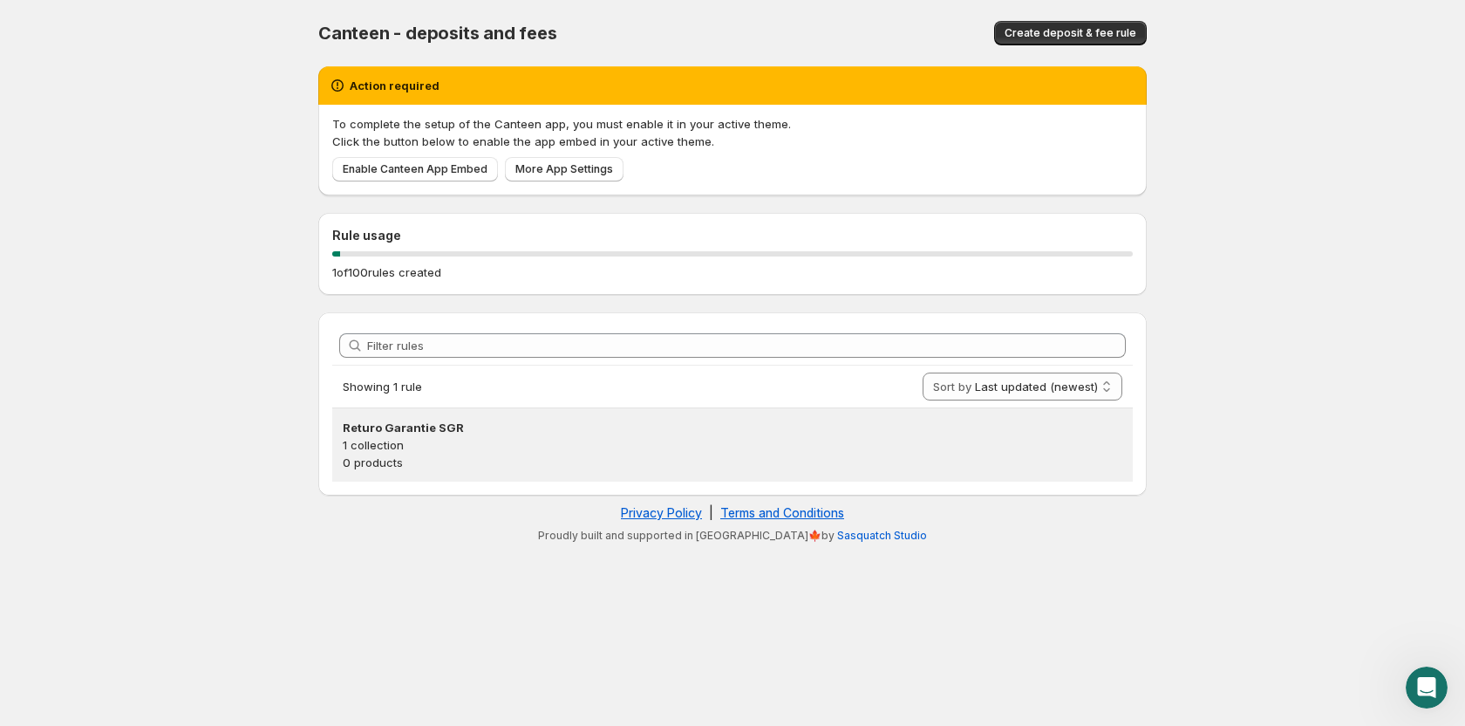
click at [722, 443] on p "1 collection" at bounding box center [733, 444] width 780 height 17
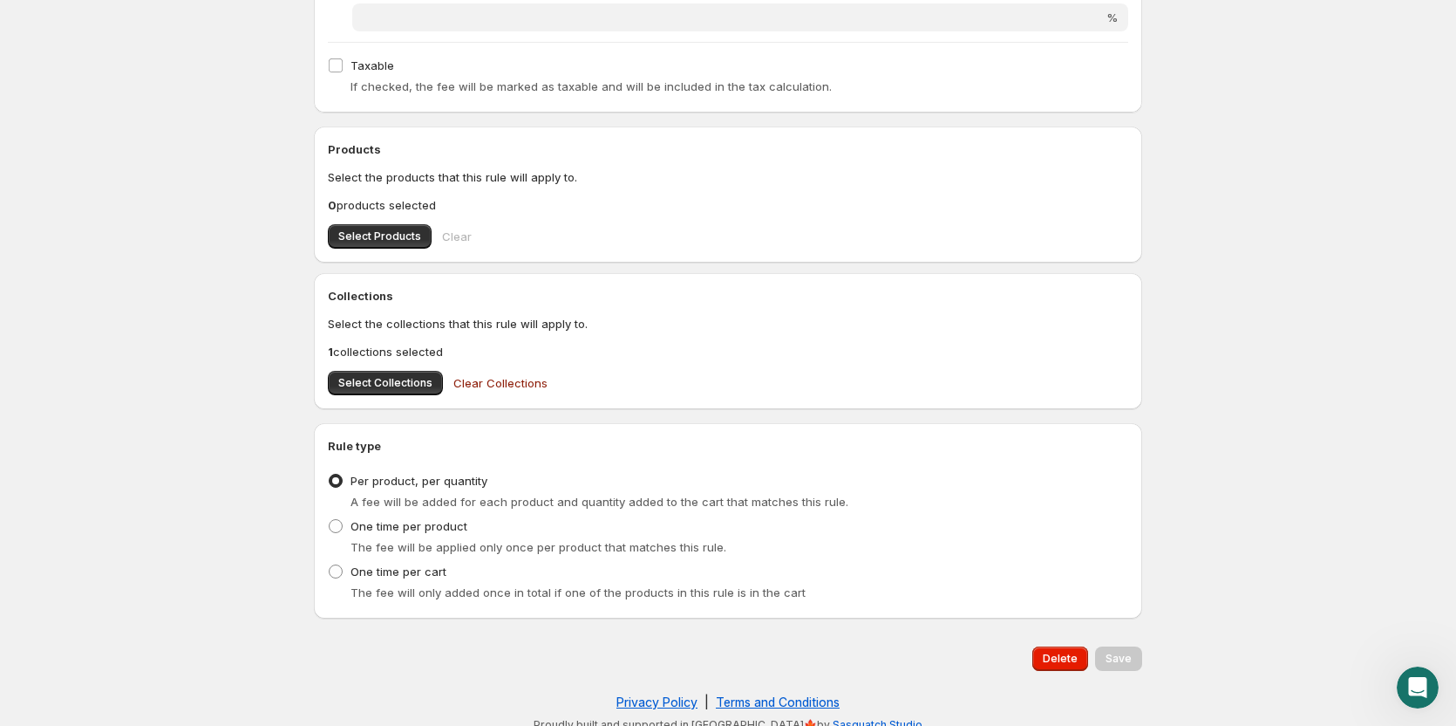
scroll to position [775, 0]
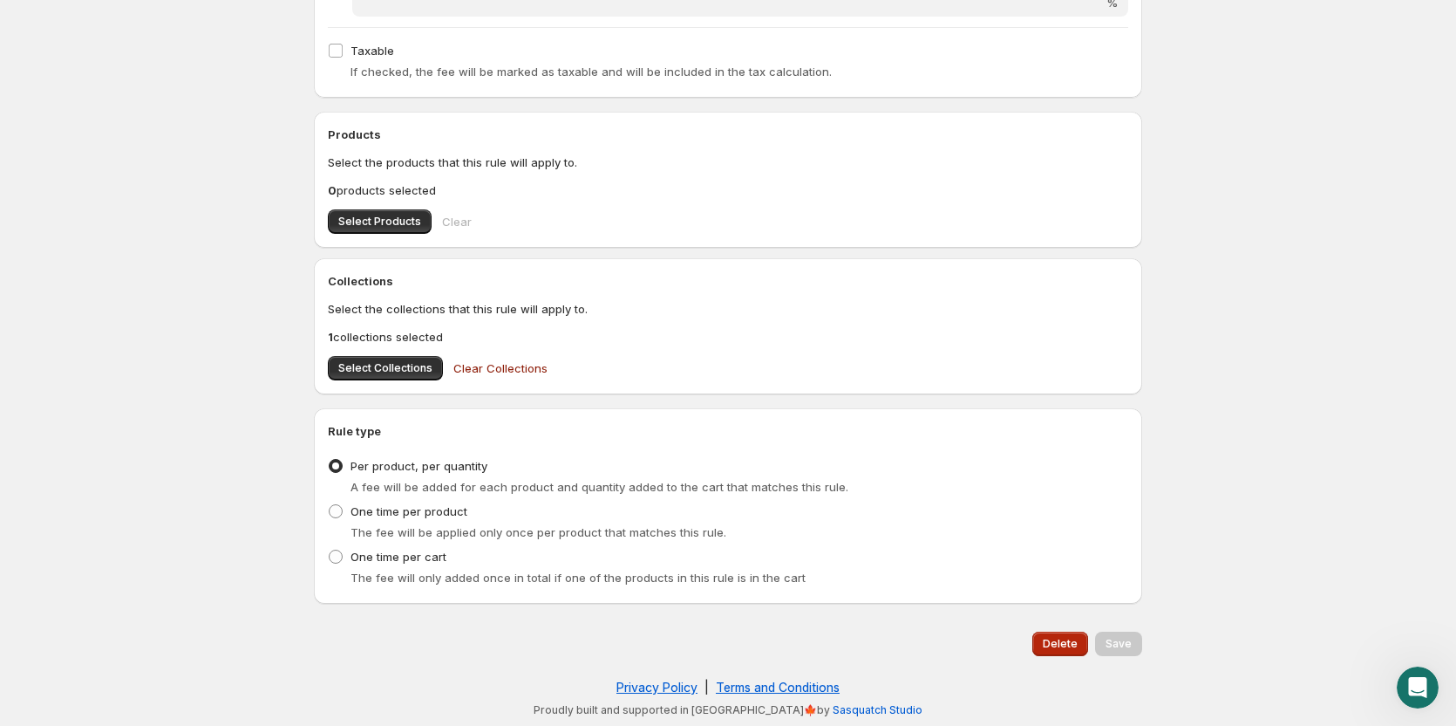
click at [1056, 634] on button "Delete" at bounding box center [1060, 643] width 56 height 24
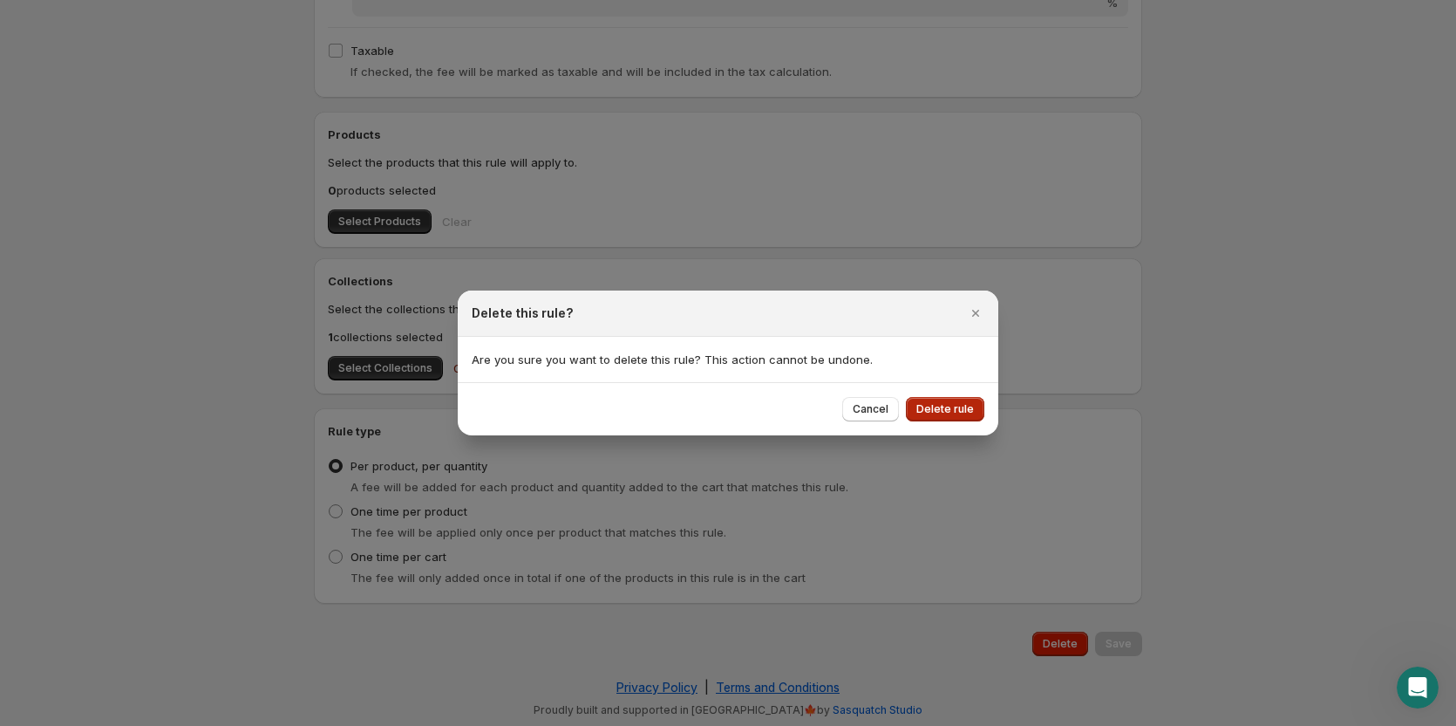
click at [939, 400] on button "Delete rule" at bounding box center [945, 409] width 78 height 24
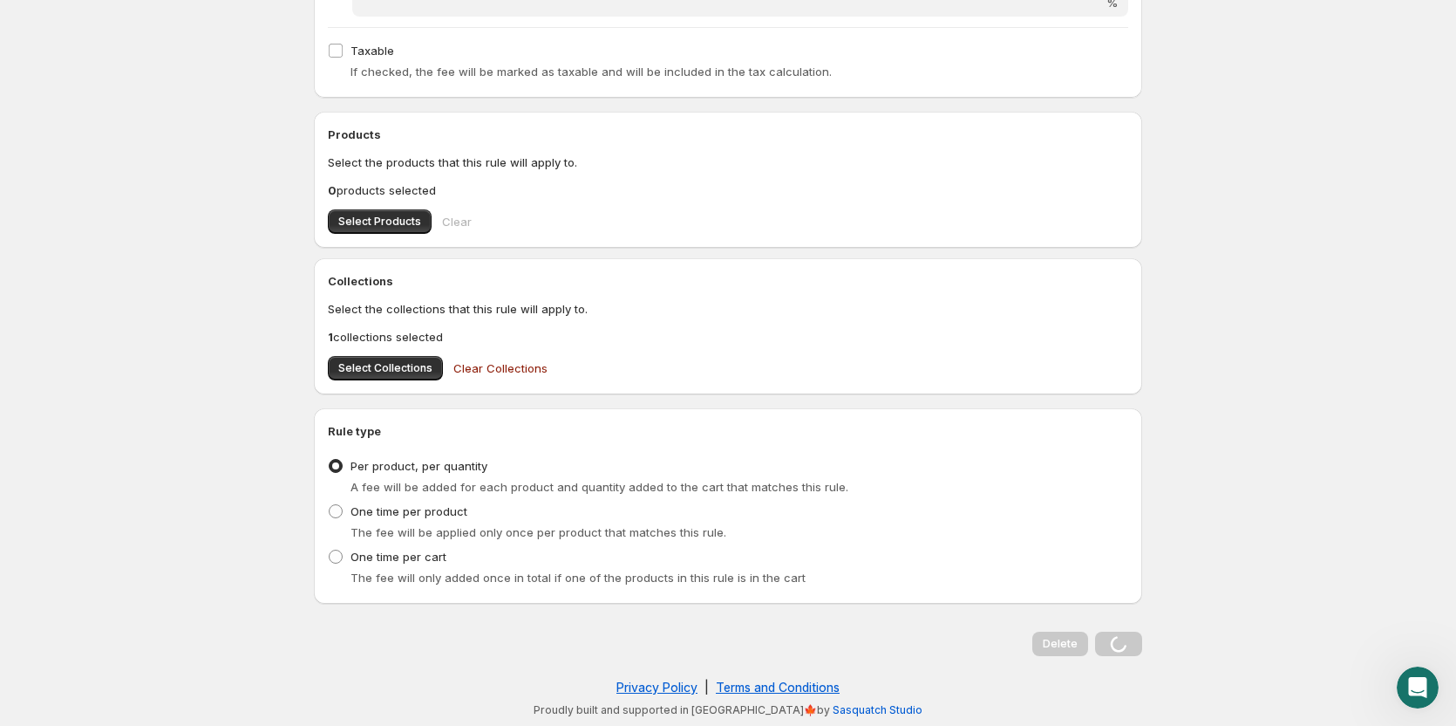
scroll to position [0, 0]
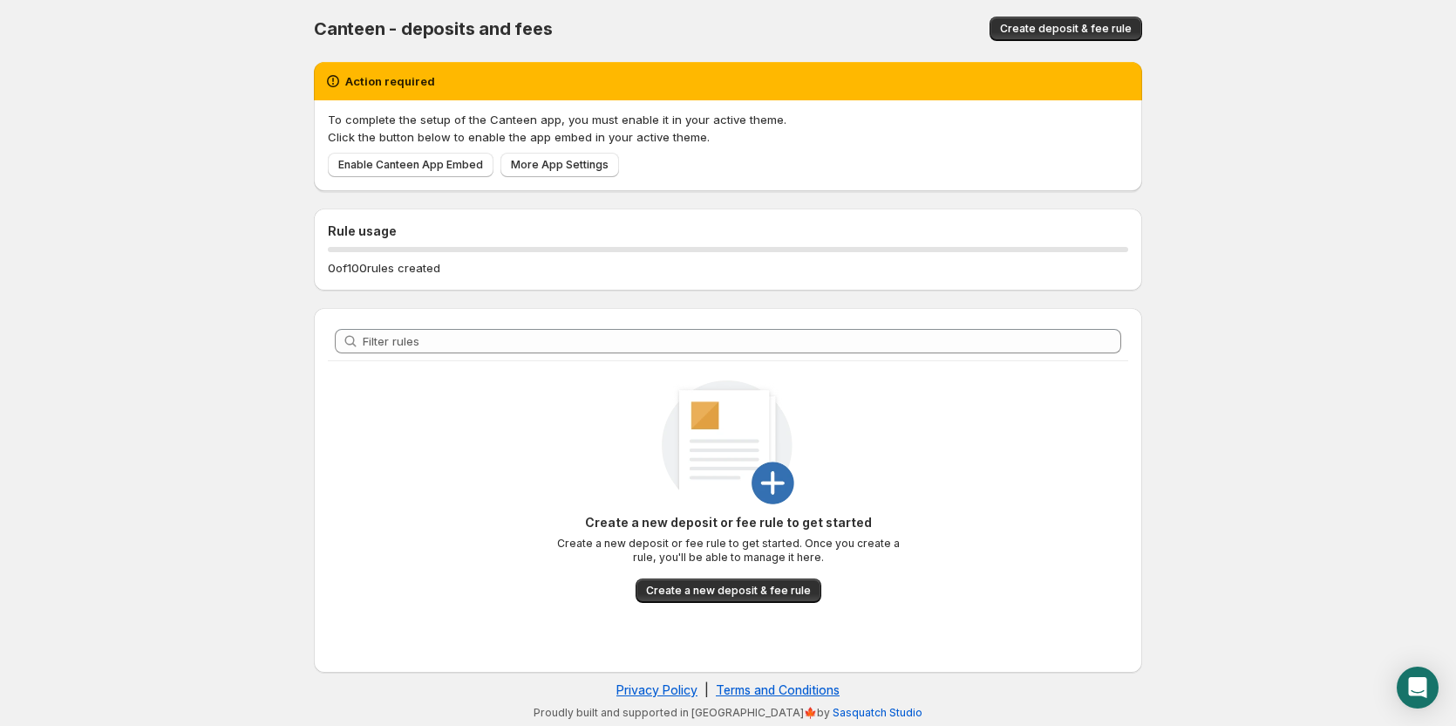
scroll to position [7, 0]
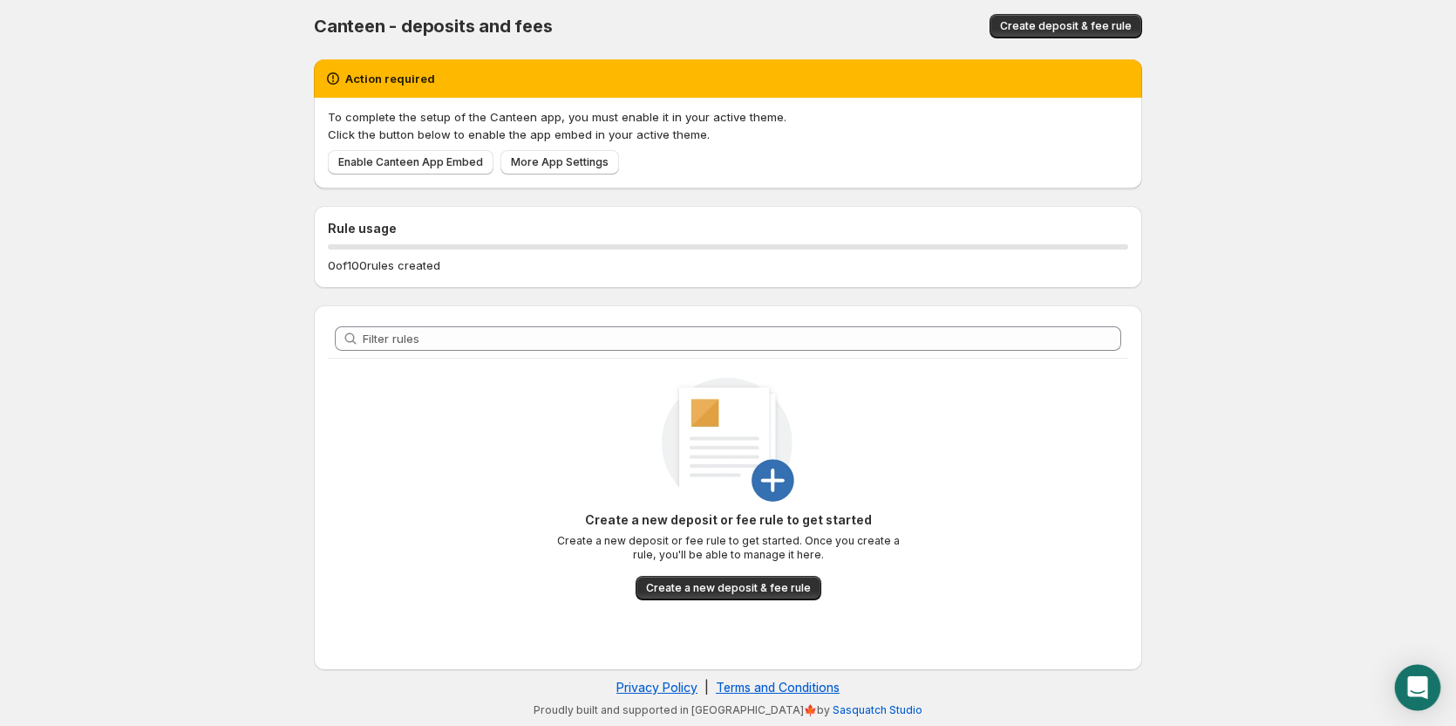
click at [1422, 671] on div "Open Intercom Messenger" at bounding box center [1418, 687] width 46 height 46
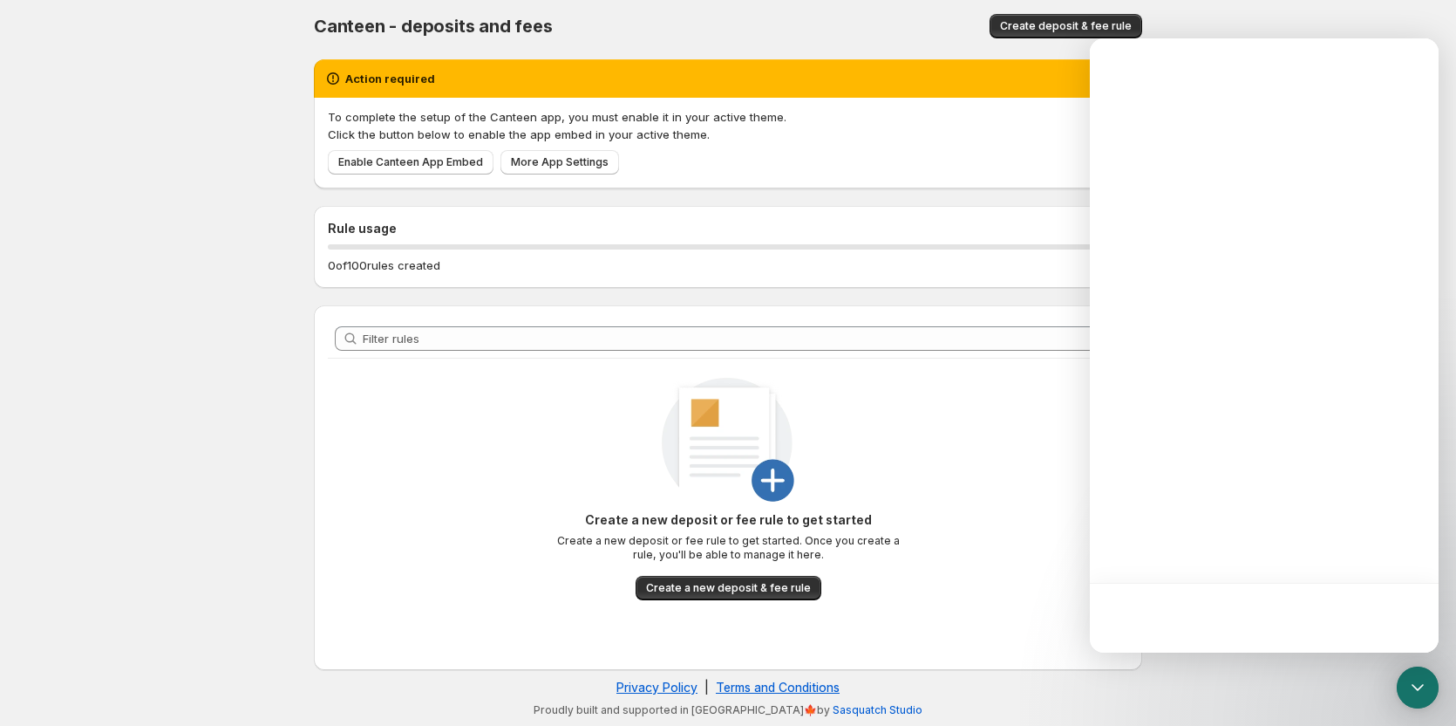
scroll to position [0, 0]
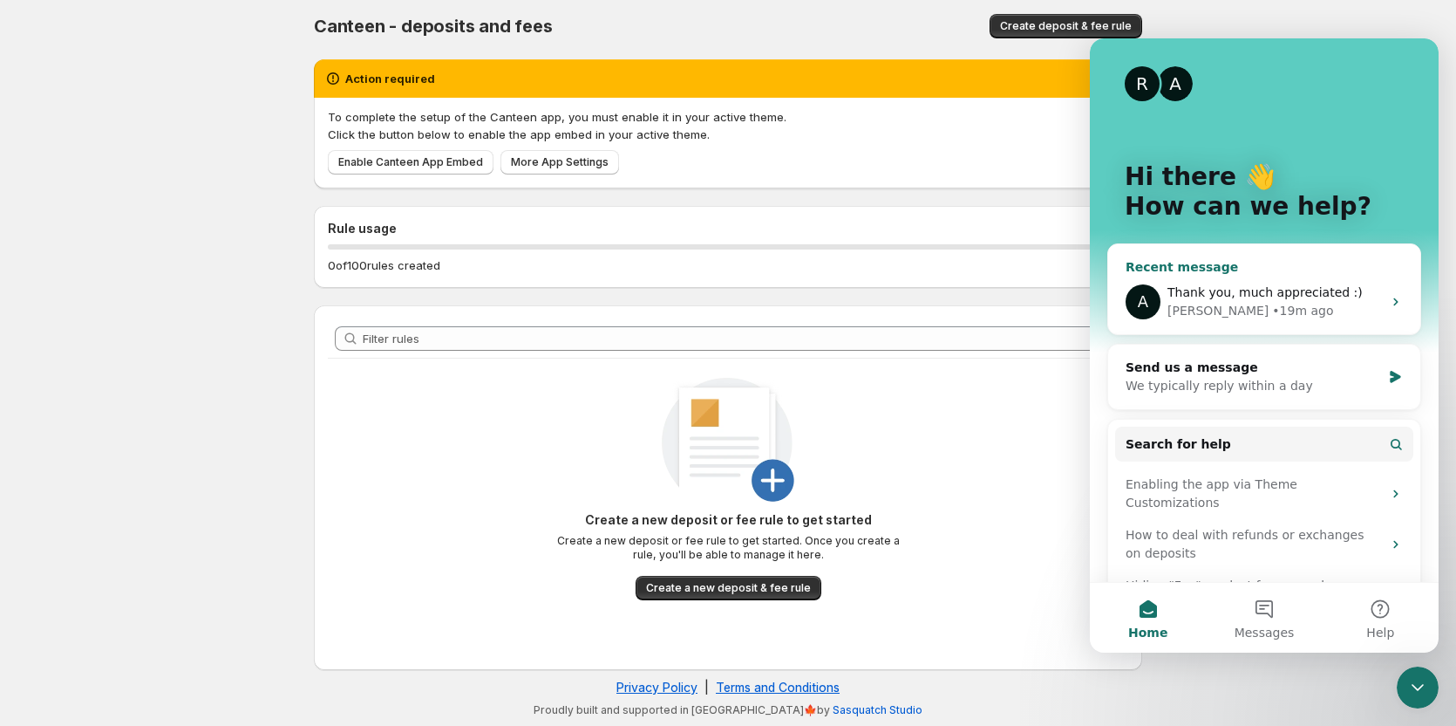
click at [1272, 310] on div "• 19m ago" at bounding box center [1302, 311] width 61 height 18
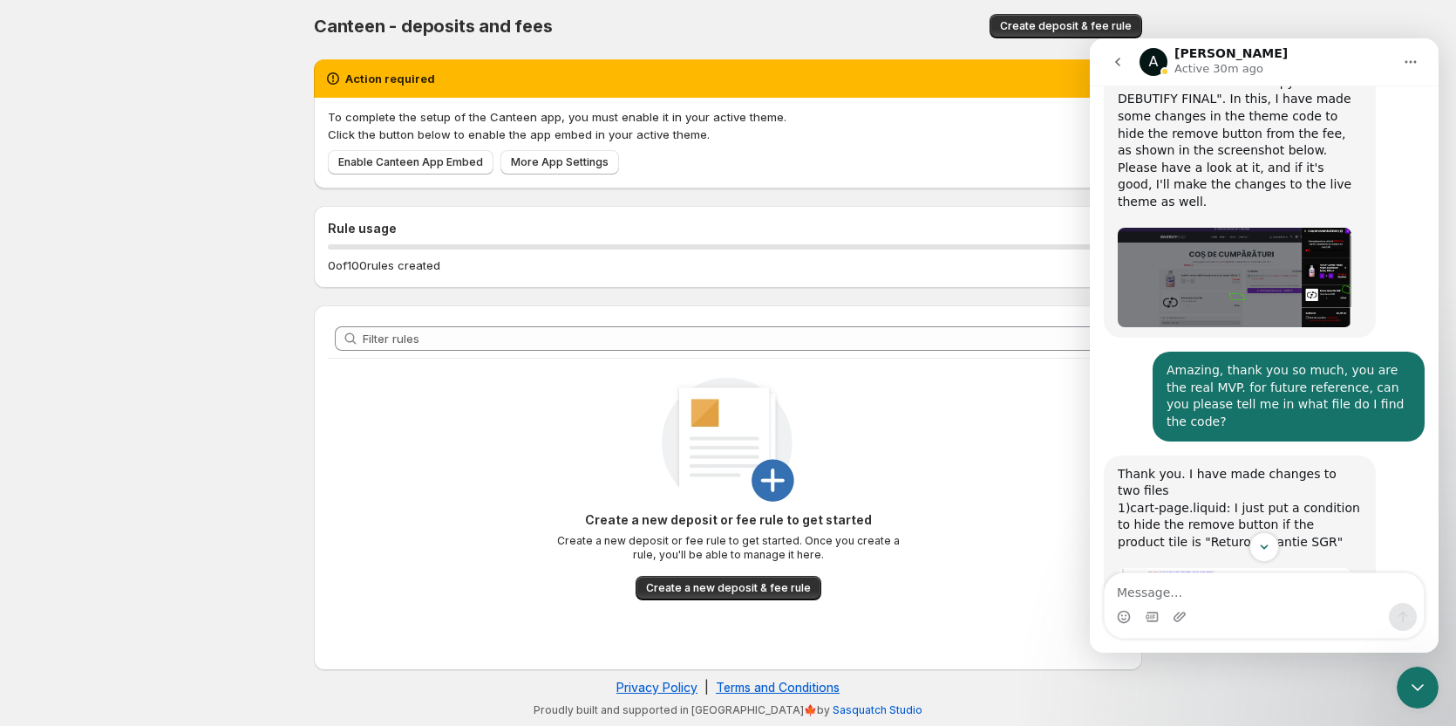
scroll to position [1163, 0]
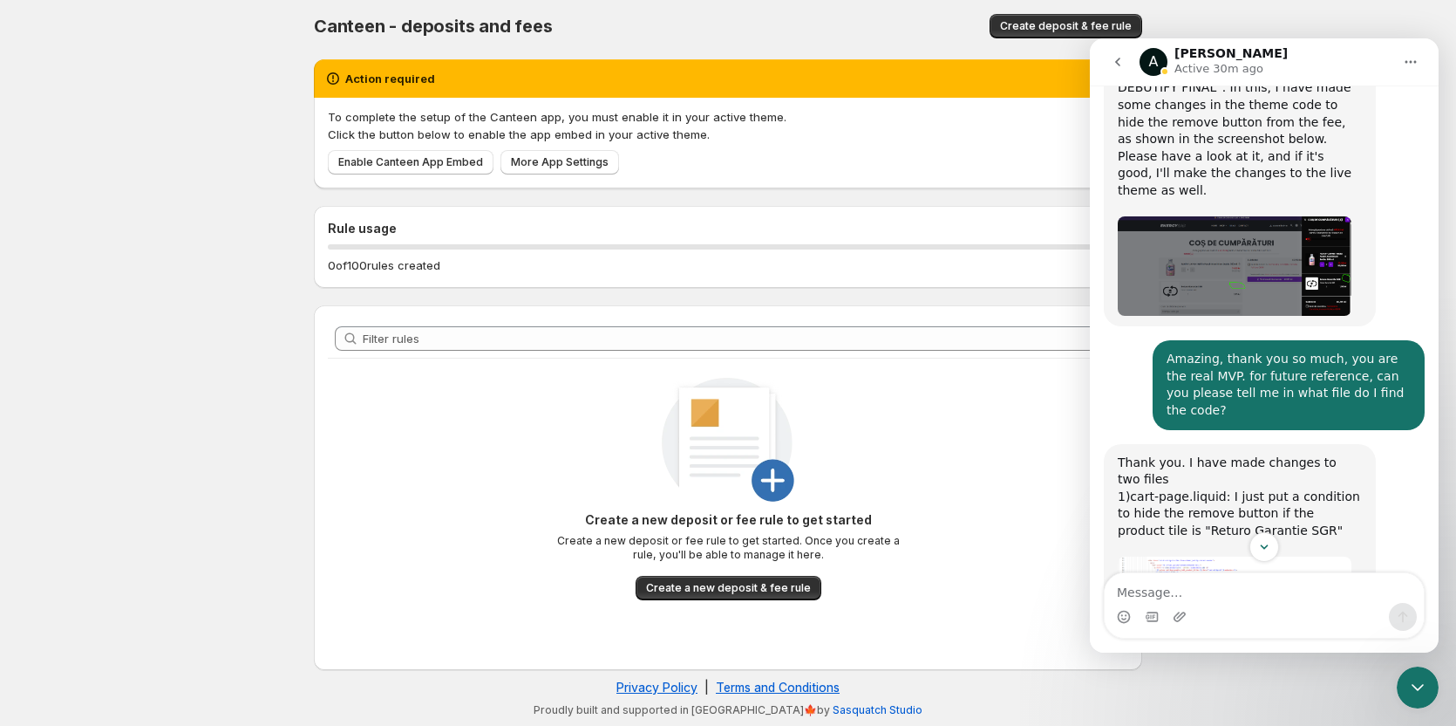
click at [1229, 556] on img "Anupam says…" at bounding box center [1235, 576] width 234 height 40
click at [1194, 417] on img "Close" at bounding box center [728, 380] width 1105 height 189
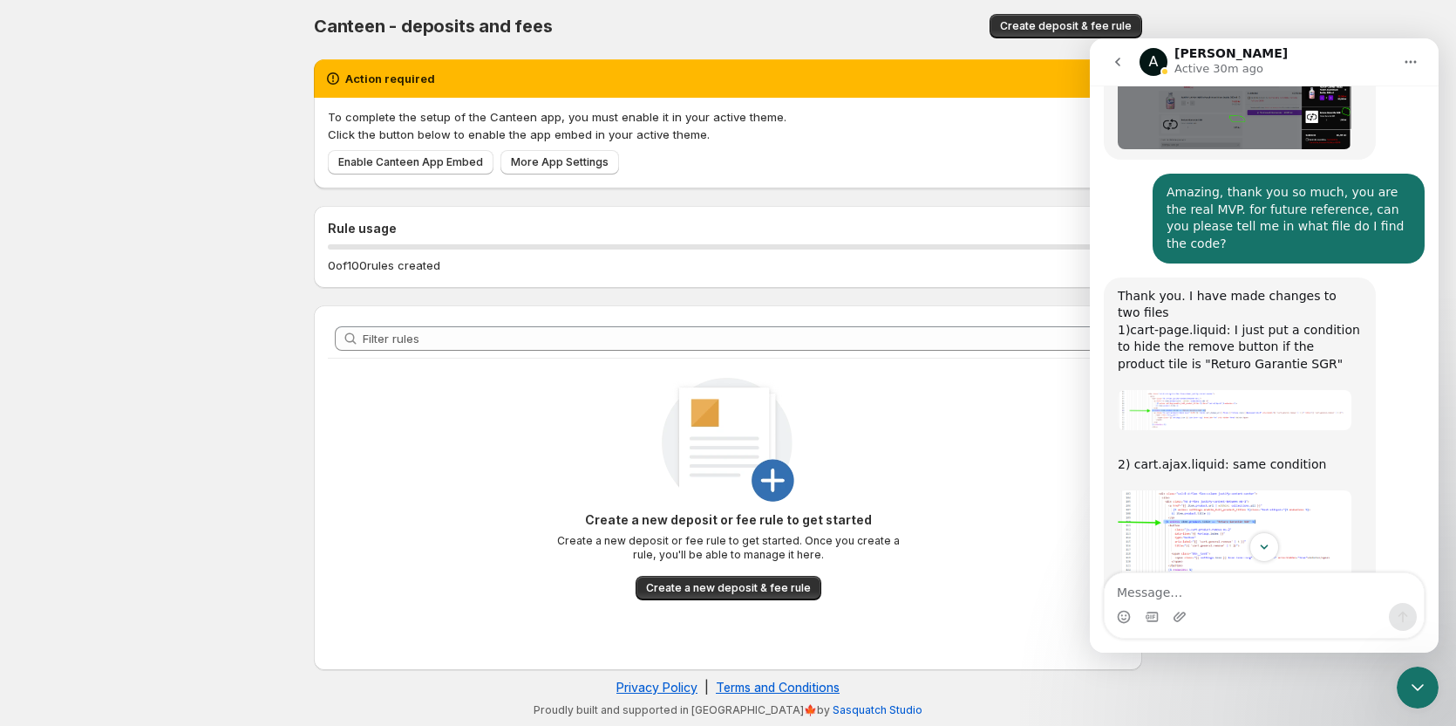
scroll to position [1338, 0]
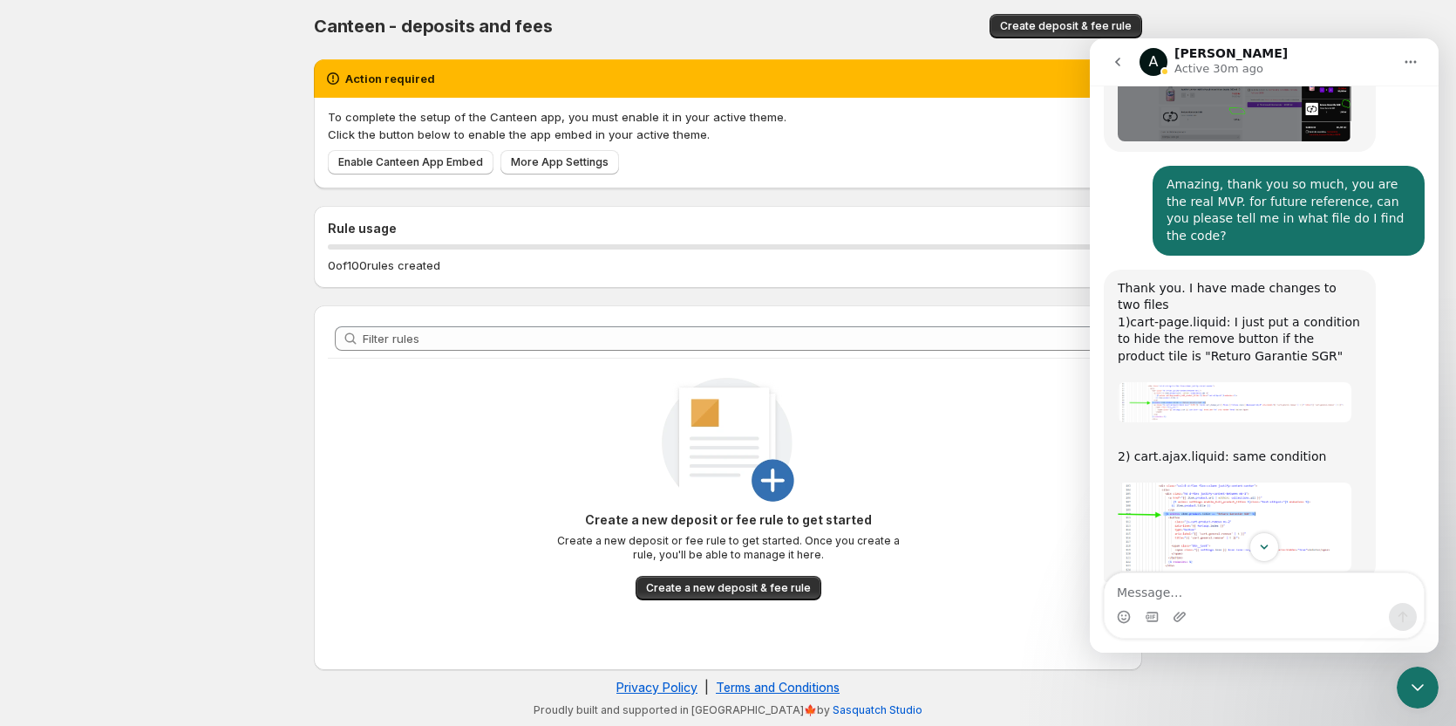
click at [1196, 482] on img "Anupam says…" at bounding box center [1235, 526] width 234 height 89
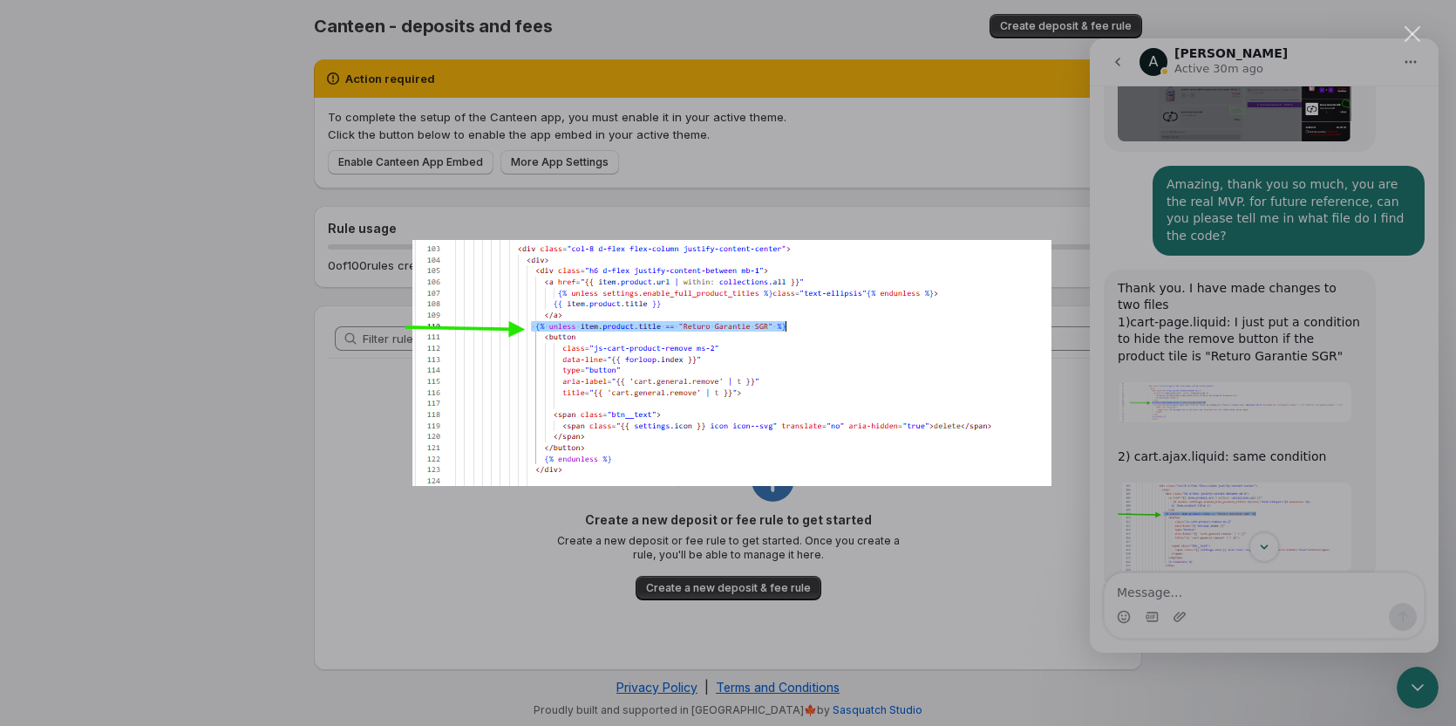
drag, startPoint x: 1176, startPoint y: 387, endPoint x: 757, endPoint y: 358, distance: 420.5
click at [1277, 385] on div "Intercom messenger" at bounding box center [728, 363] width 1456 height 726
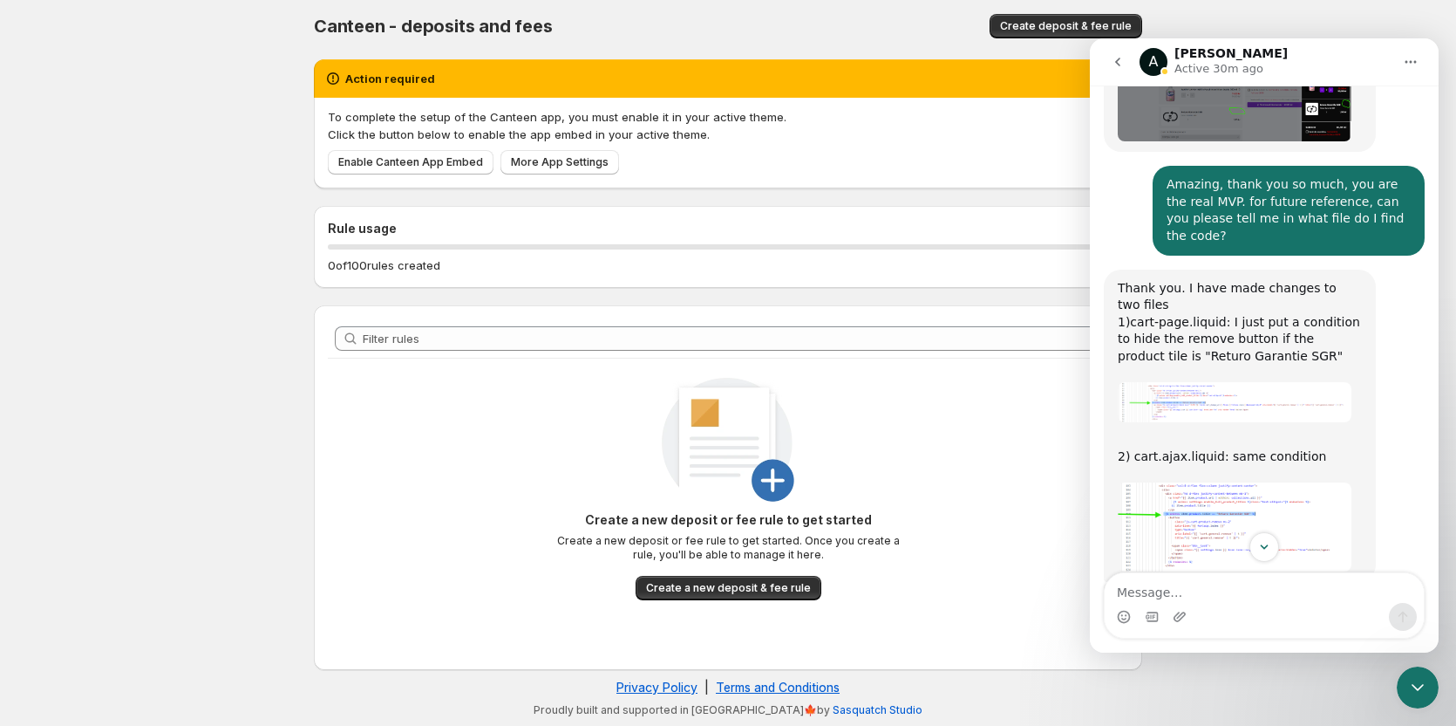
click at [1223, 382] on img "Anupam says…" at bounding box center [1235, 402] width 234 height 40
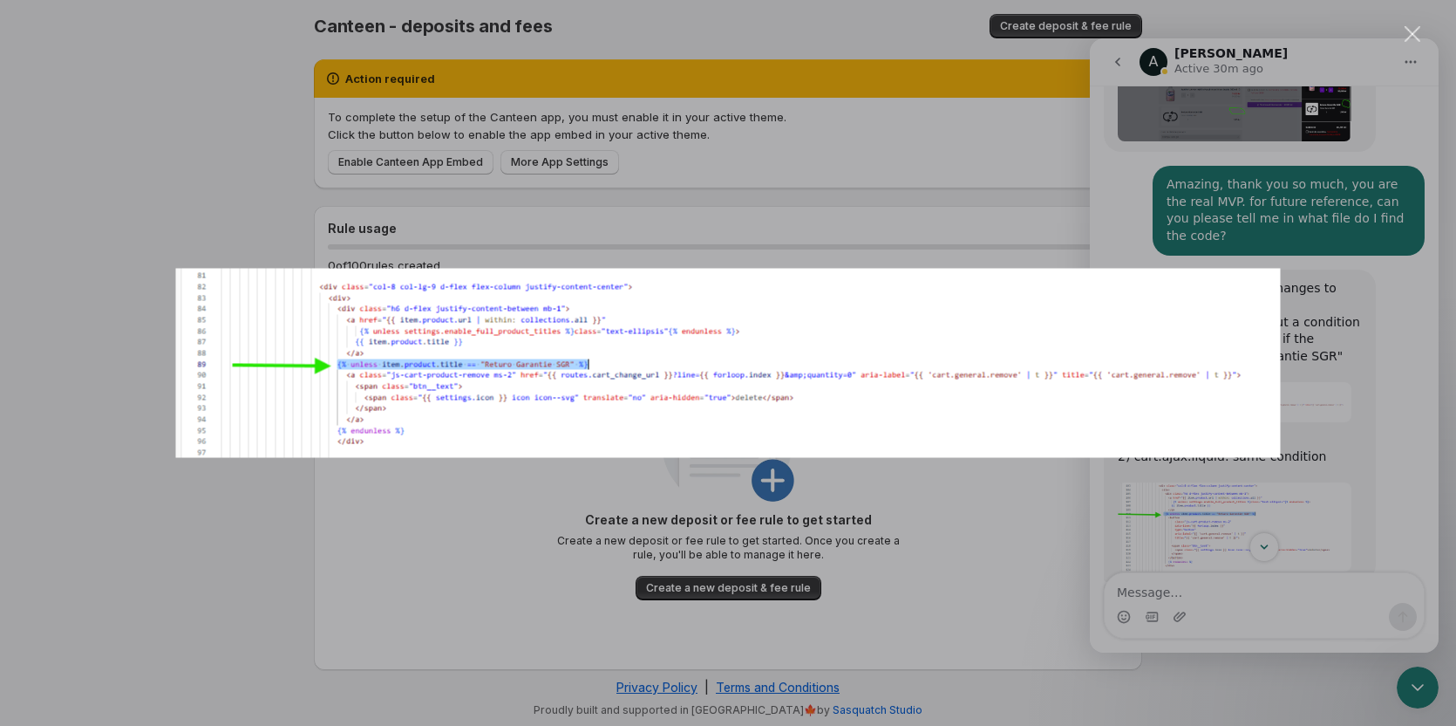
click at [1349, 216] on div "Intercom messenger" at bounding box center [728, 363] width 1456 height 726
